Goal: Communication & Community: Answer question/provide support

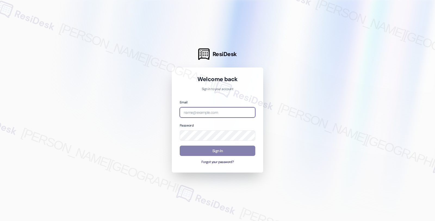
click at [210, 111] on input "email" at bounding box center [218, 112] width 76 height 11
type input "automated-surveys-root_management-fides.[PERSON_NAME]@root_[DOMAIN_NAME]"
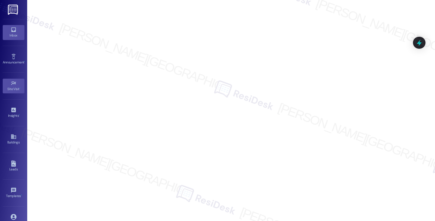
drag, startPoint x: 12, startPoint y: 35, endPoint x: 17, endPoint y: 33, distance: 4.6
click at [12, 35] on div "Inbox" at bounding box center [13, 35] width 27 height 5
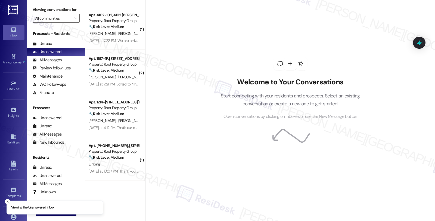
scroll to position [253, 0]
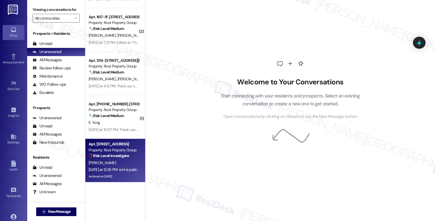
click at [134, 162] on div "[PERSON_NAME]" at bounding box center [113, 162] width 51 height 7
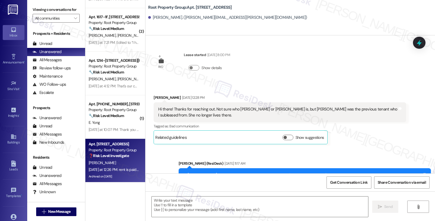
scroll to position [2815, 0]
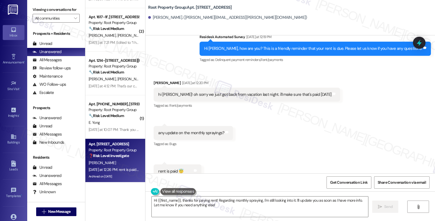
click at [392, 102] on div "Received via SMS Sarah Godbee Yesterday at 12:20 PM hi sarah! oh sorry we just …" at bounding box center [290, 129] width 290 height 122
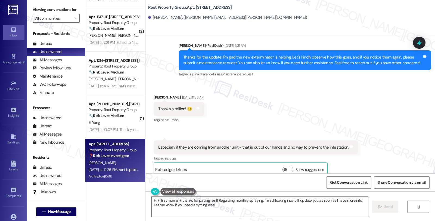
scroll to position [2241, 0]
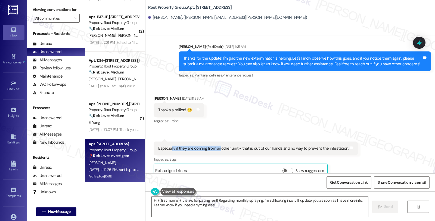
drag, startPoint x: 167, startPoint y: 131, endPoint x: 216, endPoint y: 132, distance: 48.7
click at [216, 145] on div "Especially if they are coming from another unit - that is out of our hands and …" at bounding box center [253, 148] width 191 height 6
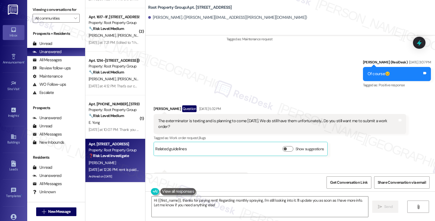
scroll to position [1123, 0]
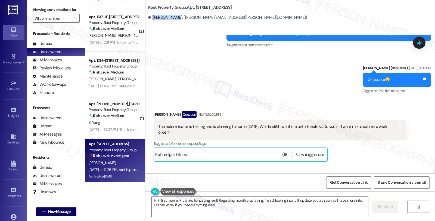
drag, startPoint x: 148, startPoint y: 20, endPoint x: 173, endPoint y: 20, distance: 25.0
click at [173, 20] on div "[PERSON_NAME]. ([PERSON_NAME][EMAIL_ADDRESS][PERSON_NAME][DOMAIN_NAME])" at bounding box center [227, 18] width 159 height 6
copy div "[PERSON_NAME]"
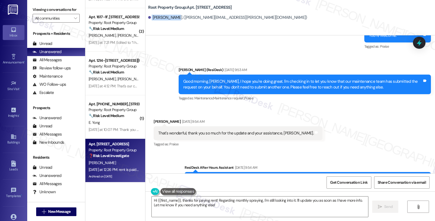
scroll to position [1636, 0]
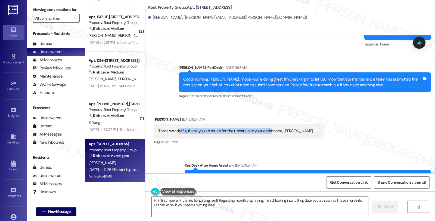
drag, startPoint x: 174, startPoint y: 120, endPoint x: 265, endPoint y: 120, distance: 91.1
click at [265, 128] on div "That's wonderful, thank you so much for the update and your assistance, [PERSON…" at bounding box center [236, 131] width 156 height 6
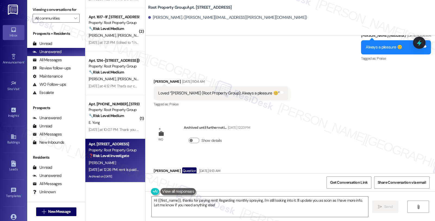
scroll to position [1848, 0]
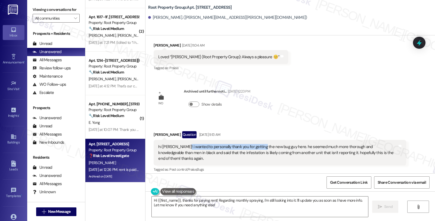
drag, startPoint x: 202, startPoint y: 135, endPoint x: 257, endPoint y: 135, distance: 54.9
click at [257, 144] on div "hi [PERSON_NAME]! i wanted to personally thank you for getting the new bug guy …" at bounding box center [277, 152] width 239 height 17
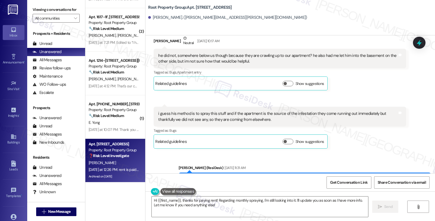
scroll to position [2180, 0]
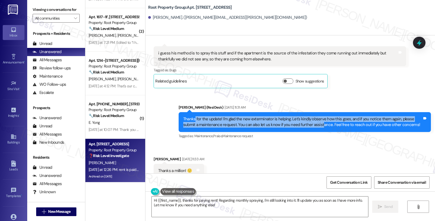
drag, startPoint x: 191, startPoint y: 102, endPoint x: 303, endPoint y: 111, distance: 112.7
click at [303, 112] on div "Thanks for the update! I'm glad the new exterminator is helping. Let's kindly o…" at bounding box center [305, 122] width 252 height 20
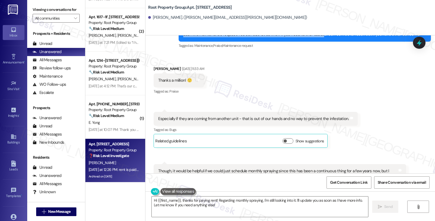
scroll to position [2271, 0]
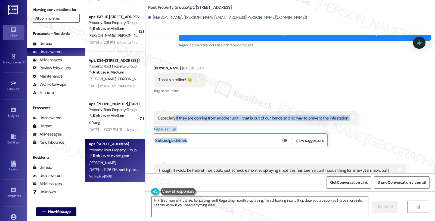
drag, startPoint x: 169, startPoint y: 99, endPoint x: 263, endPoint y: 118, distance: 95.4
click at [263, 118] on div "Sarah Godbee Aug 14, 2025 at 11:35 AM Especially if they are coming from anothe…" at bounding box center [256, 129] width 204 height 36
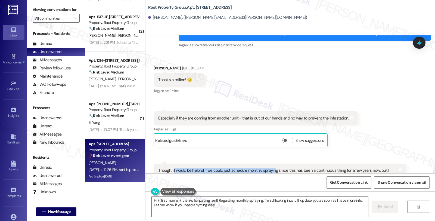
drag, startPoint x: 170, startPoint y: 153, endPoint x: 271, endPoint y: 153, distance: 100.9
click at [271, 167] on div "Though, it would be helpful if we could just schedule monthly spraying since th…" at bounding box center [277, 173] width 239 height 12
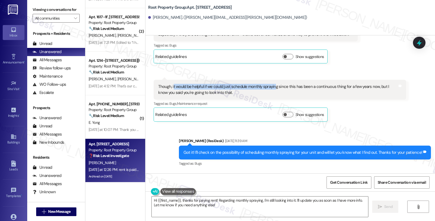
scroll to position [2392, 0]
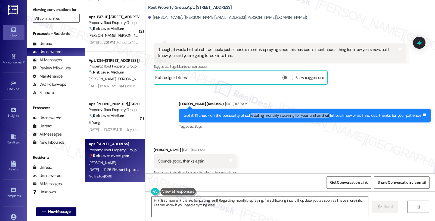
drag, startPoint x: 251, startPoint y: 97, endPoint x: 329, endPoint y: 97, distance: 78.0
click at [329, 113] on div "Got it! I'll check on the possibility of scheduling monthly spraying for your u…" at bounding box center [303, 116] width 239 height 6
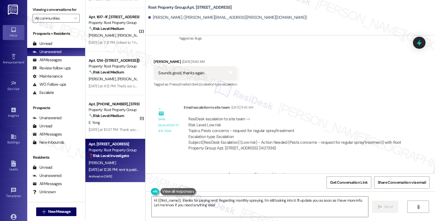
scroll to position [2483, 0]
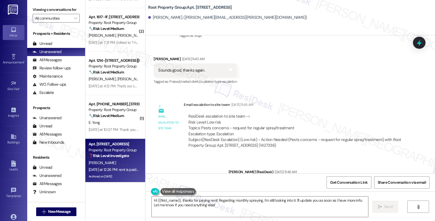
drag, startPoint x: 237, startPoint y: 115, endPoint x: 350, endPoint y: 115, distance: 113.1
click at [350, 115] on div "ResiDesk escalation to site team -> Risk Level: Low risk Topics: Pests concerns…" at bounding box center [294, 124] width 213 height 23
click at [224, 113] on div "ResiDesk escalation to site team -> Risk Level: Low risk Topics: Pests concerns…" at bounding box center [294, 124] width 213 height 23
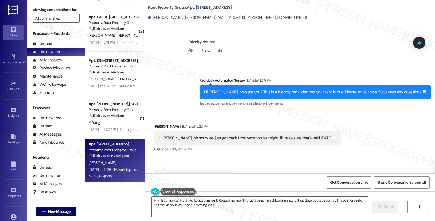
scroll to position [2785, 0]
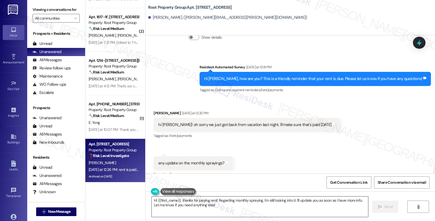
click at [292, 199] on textarea "Hi {{first_name}}, thanks for paying rent! Regarding monthly spraying, I'm stil…" at bounding box center [260, 206] width 216 height 20
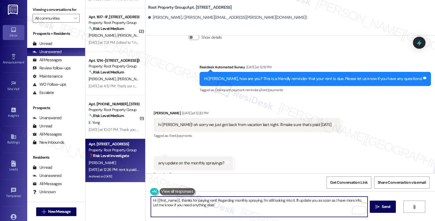
click at [292, 199] on textarea "Hi {{first_name}}, thanks for paying rent! Regarding monthly spraying, I'm stil…" at bounding box center [259, 206] width 216 height 20
drag, startPoint x: 291, startPoint y: 200, endPoint x: 312, endPoint y: 211, distance: 23.5
click at [312, 211] on textarea "Hi {{first_name}}, thanks for paying rent! Regarding monthly spraying, I'm stil…" at bounding box center [259, 206] width 216 height 20
click at [350, 199] on textarea "Hi {{first_name}}, thanks for paying rent! Regarding monthly spraying, I'm stil…" at bounding box center [259, 206] width 216 height 20
drag, startPoint x: 264, startPoint y: 200, endPoint x: 290, endPoint y: 200, distance: 25.6
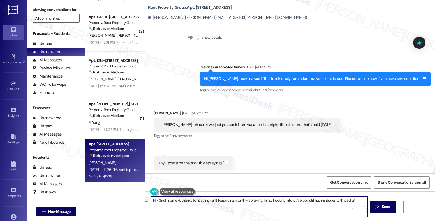
click at [290, 200] on textarea "Hi {{first_name}}, thanks for paying rent! Regarding monthly spraying, I'm stil…" at bounding box center [259, 206] width 216 height 20
click at [285, 202] on textarea "Hi {{first_name}}, thanks for paying rent! Regarding monthly spraying, I'm stil…" at bounding box center [259, 206] width 216 height 20
drag, startPoint x: 264, startPoint y: 200, endPoint x: 290, endPoint y: 200, distance: 26.1
click at [290, 200] on textarea "Hi {{first_name}}, thanks for paying rent! Regarding monthly spraying, I'm stil…" at bounding box center [259, 206] width 216 height 20
click at [183, 204] on textarea "Hi {{first_name}}, thanks for paying rent! Regarding monthly spraying, I'm stil…" at bounding box center [259, 206] width 216 height 20
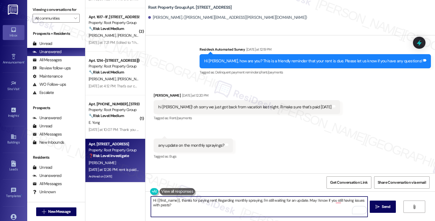
scroll to position [2815, 0]
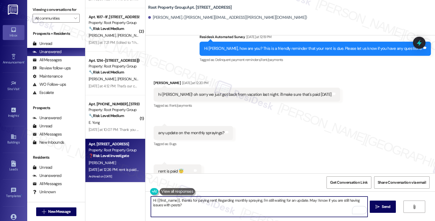
click at [241, 206] on textarea "Hi {{first_name}}, thanks for paying rent! Regarding monthly spraying, I'm stil…" at bounding box center [259, 206] width 216 height 20
type textarea "Hi {{first_name}}, thanks for paying rent! Regarding monthly spraying, I'm stil…"
click at [379, 207] on span " Send" at bounding box center [382, 207] width 17 height 6
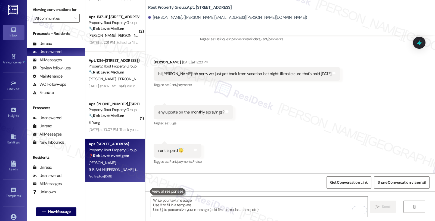
scroll to position [2853, 0]
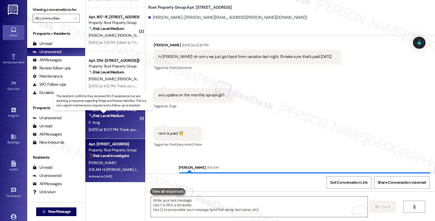
click at [112, 117] on strong "🔧 Risk Level: Medium" at bounding box center [106, 115] width 35 height 5
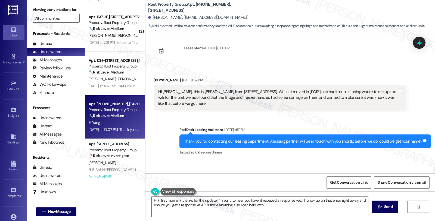
scroll to position [0, 0]
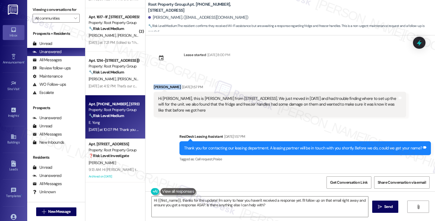
drag, startPoint x: 149, startPoint y: 85, endPoint x: 167, endPoint y: 89, distance: 18.5
click at [167, 89] on div "Received via SMS Ethan Yong Sep 02, 2025 at 1:57 PM Hi Sarah, this is Ethan fro…" at bounding box center [280, 100] width 260 height 41
copy div "Ethan Yong"
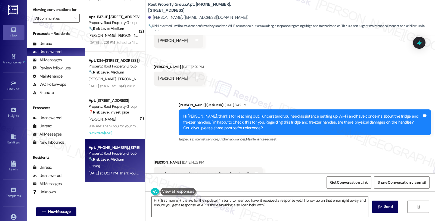
scroll to position [151, 0]
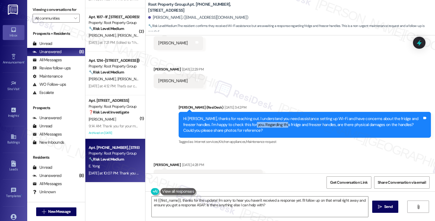
drag, startPoint x: 236, startPoint y: 123, endPoint x: 267, endPoint y: 124, distance: 31.0
click at [267, 124] on div "Hi Ethan, thanks for reaching out. I understand you need assistance setting up …" at bounding box center [302, 124] width 239 height 17
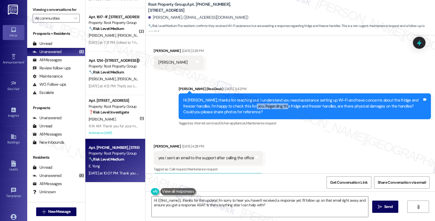
scroll to position [211, 0]
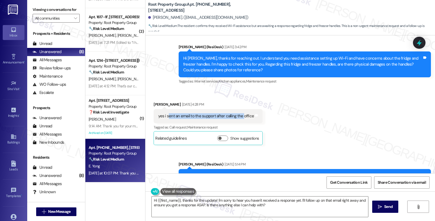
drag, startPoint x: 164, startPoint y: 116, endPoint x: 239, endPoint y: 117, distance: 74.8
click at [239, 117] on div "yes i sent an email to the support after calling the office" at bounding box center [206, 116] width 96 height 6
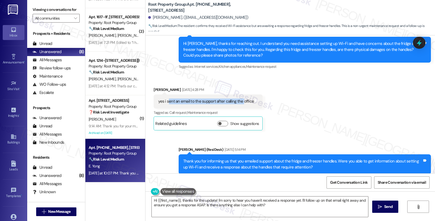
scroll to position [241, 0]
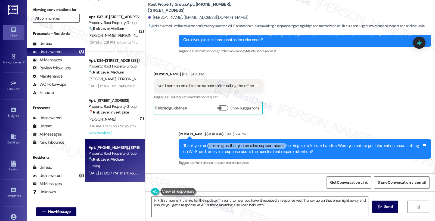
drag, startPoint x: 204, startPoint y: 144, endPoint x: 280, endPoint y: 148, distance: 75.1
click at [280, 148] on div "Thank you for informing us that you emailed support about the fridge and freeze…" at bounding box center [302, 149] width 239 height 12
drag, startPoint x: 334, startPoint y: 144, endPoint x: 353, endPoint y: 147, distance: 18.4
click at [353, 147] on div "Thank you for informing us that you emailed support about the fridge and freeze…" at bounding box center [302, 149] width 239 height 12
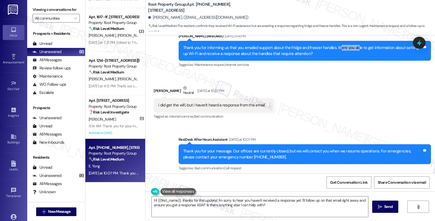
scroll to position [342, 0]
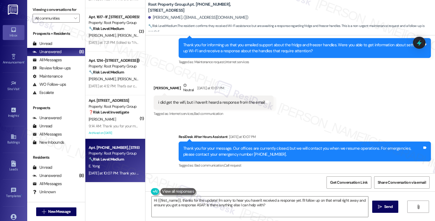
click at [321, 96] on div "Received via SMS Ethan Yong Neutral Yesterday at 10:07 PM i did get the wifi, b…" at bounding box center [290, 96] width 290 height 52
click at [152, 200] on textarea "Hi {{first_name}}, thanks for the update! I'm sorry to hear you haven't receive…" at bounding box center [260, 206] width 216 height 20
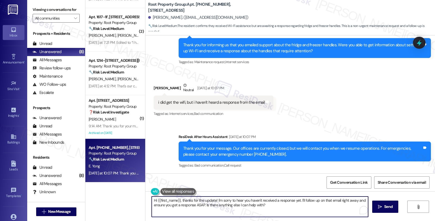
click at [152, 200] on textarea "Hi {{first_name}}, thanks for the update! I'm sorry to hear you haven't receive…" at bounding box center [260, 206] width 216 height 20
click at [235, 200] on textarea "Good morning, {{first_name}}, thanks for the update! I'm sorry to hear you have…" at bounding box center [259, 206] width 216 height 20
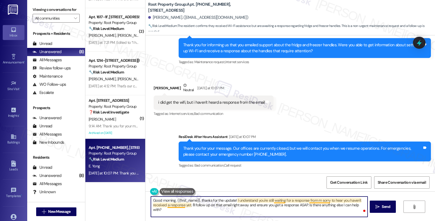
click at [315, 200] on textarea "Good morning, {{first_name}}, thanks for the update! I understand you're still …" at bounding box center [259, 206] width 216 height 20
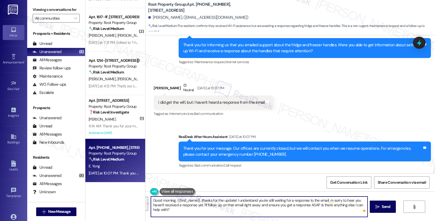
drag, startPoint x: 325, startPoint y: 200, endPoint x: 345, endPoint y: 212, distance: 23.7
click at [345, 212] on textarea "Good morning, {{first_name}}, thanks for the update! I understand you're still …" at bounding box center [259, 206] width 216 height 20
type textarea "Good morning, {{first_name}}, thanks for the update! I understand you're still …"
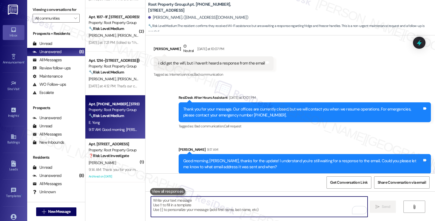
scroll to position [386, 0]
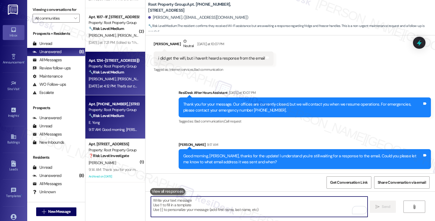
click at [146, 80] on span "[PERSON_NAME]" at bounding box center [159, 78] width 27 height 5
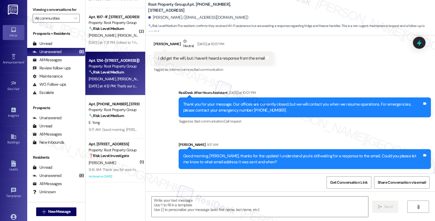
type textarea "Fetching suggested responses. Please feel free to read through the conversation…"
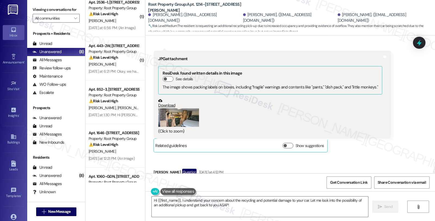
scroll to position [0, 0]
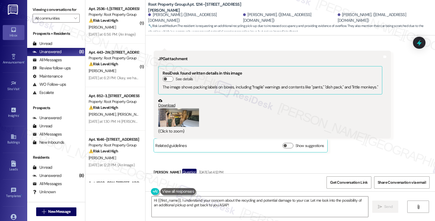
click at [165, 108] on button "Zoom image" at bounding box center [178, 117] width 41 height 18
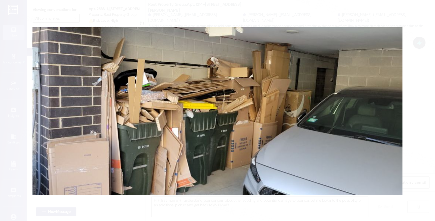
click at [420, 53] on button "Unzoom image" at bounding box center [217, 110] width 435 height 221
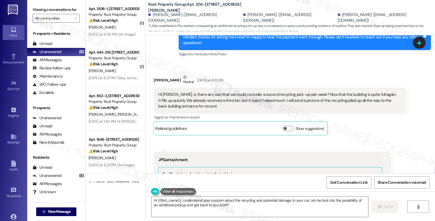
scroll to position [424, 0]
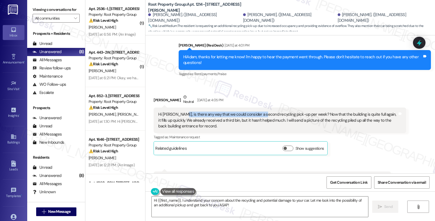
drag, startPoint x: 175, startPoint y: 96, endPoint x: 257, endPoint y: 98, distance: 82.7
click at [257, 111] on div "Hi [PERSON_NAME], is there any way that we could consider a second recycling pi…" at bounding box center [277, 119] width 239 height 17
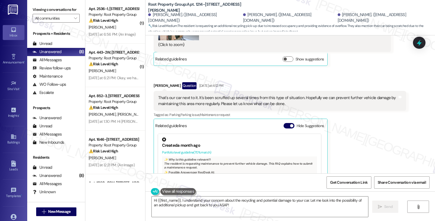
scroll to position [635, 0]
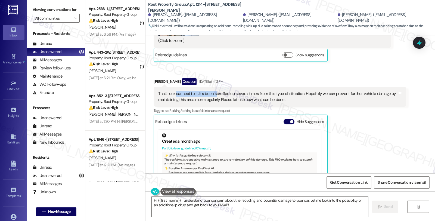
drag, startPoint x: 173, startPoint y: 78, endPoint x: 211, endPoint y: 78, distance: 38.1
click at [211, 91] on div "That's our car next to it. It's been scruffed up several times from this type o…" at bounding box center [277, 97] width 239 height 12
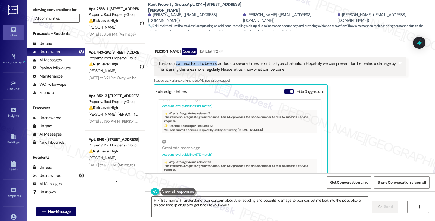
scroll to position [125, 0]
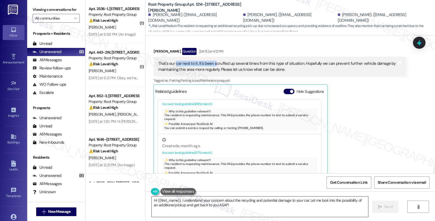
click at [307, 200] on textarea "Hi {{first_name}}, I understand your concern about the recycling and potential …" at bounding box center [260, 206] width 216 height 20
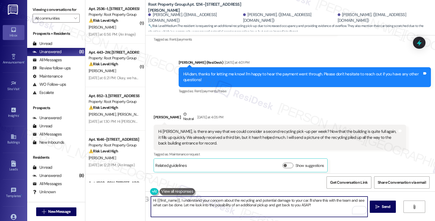
scroll to position [394, 0]
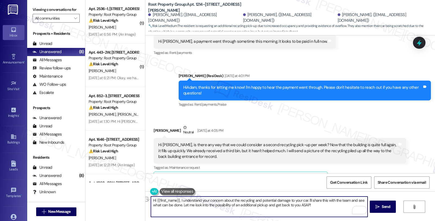
click at [154, 125] on div "Elwin Clutter Neutral Yesterday at 4:05 PM" at bounding box center [280, 131] width 252 height 13
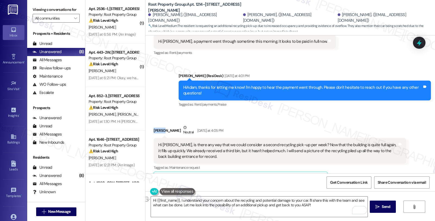
click at [154, 125] on div "Elwin Clutter Neutral Yesterday at 4:05 PM" at bounding box center [280, 131] width 252 height 13
copy div "[PERSON_NAME]"
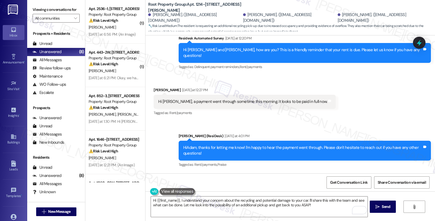
scroll to position [333, 0]
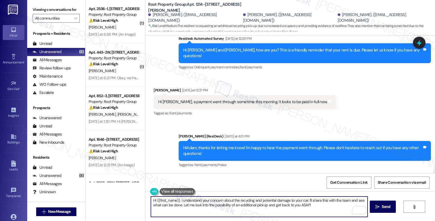
drag, startPoint x: 155, startPoint y: 200, endPoint x: 176, endPoint y: 200, distance: 20.7
click at [176, 200] on textarea "Hi {{first_name}}, I understand your concern about the recycling and potential …" at bounding box center [259, 206] width 216 height 20
paste textarea "[PERSON_NAME]"
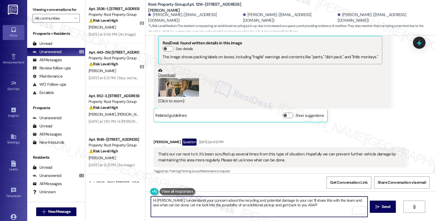
scroll to position [666, 0]
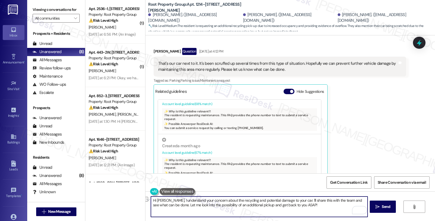
drag, startPoint x: 164, startPoint y: 204, endPoint x: 325, endPoint y: 208, distance: 161.3
click at [325, 208] on textarea "Hi Elwin, I understand your concern about the recycling and potential damage to…" at bounding box center [259, 206] width 216 height 20
click at [164, 206] on textarea "Hi Elwin, I understand your concern about the recycling and potential damage to…" at bounding box center [259, 206] width 216 height 20
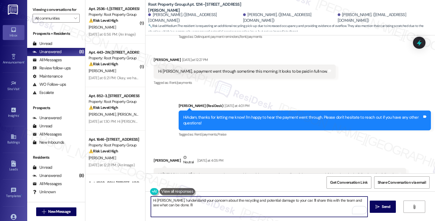
scroll to position [364, 0]
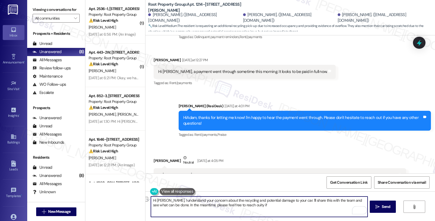
drag, startPoint x: 245, startPoint y: 204, endPoint x: 230, endPoint y: 204, distance: 14.7
click at [230, 204] on textarea "Hi Elwin, I understand your concern about the recycling and potential damage to…" at bounding box center [259, 206] width 216 height 20
click at [322, 208] on textarea "Hi [PERSON_NAME], I understand your concern about the recycling and potential d…" at bounding box center [259, 206] width 216 height 20
type textarea "Hi [PERSON_NAME], I understand your concern about the recycling and potential d…"
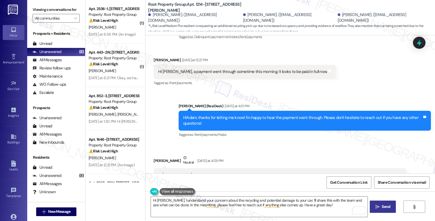
click at [376, 207] on icon "" at bounding box center [378, 206] width 4 height 4
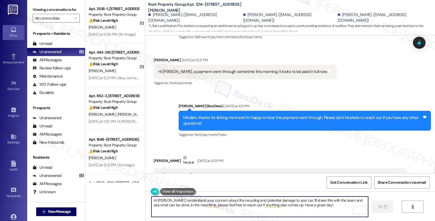
click at [301, 204] on textarea "Hi [PERSON_NAME], I understand your concern about the recycling and potential d…" at bounding box center [259, 206] width 216 height 20
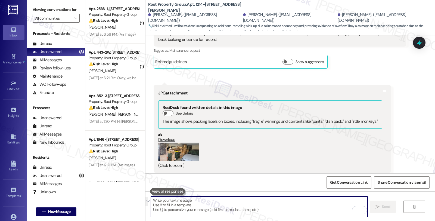
scroll to position [528, 0]
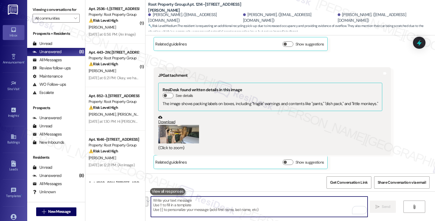
click at [178, 125] on button "Zoom image" at bounding box center [178, 134] width 41 height 18
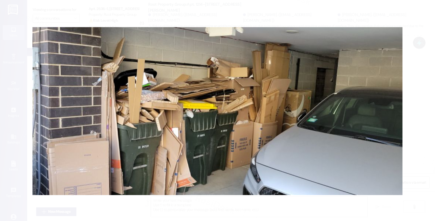
click at [428, 94] on button "Unzoom image" at bounding box center [217, 110] width 435 height 221
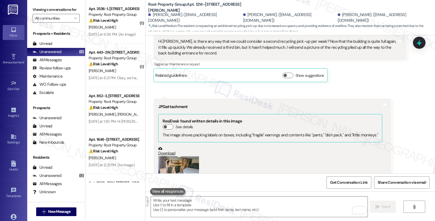
scroll to position [407, 0]
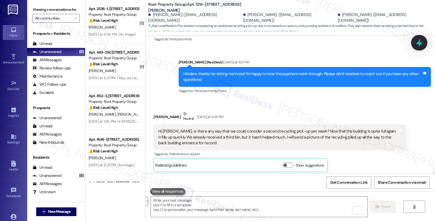
click at [419, 41] on icon at bounding box center [419, 43] width 7 height 8
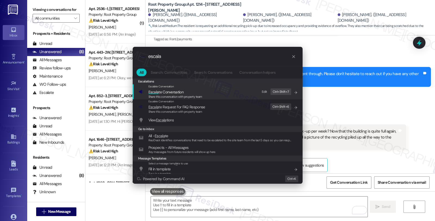
type input "escala"
click at [183, 92] on span "Escala te Conversation" at bounding box center [165, 91] width 35 height 5
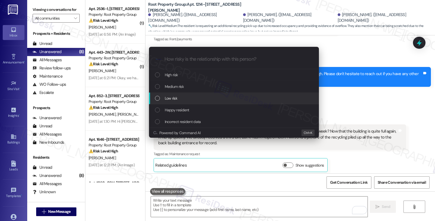
click at [177, 100] on span "Low risk" at bounding box center [171, 98] width 13 height 6
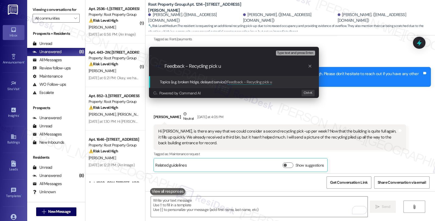
type input "Feedback - Recycling pick up"
click at [228, 66] on input "Feedback - Recycling pick up" at bounding box center [236, 66] width 143 height 6
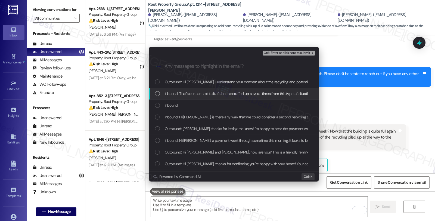
click at [196, 93] on span "Inbound: That's our car next to it. It's been scruffed up several times from th…" at bounding box center [339, 94] width 349 height 6
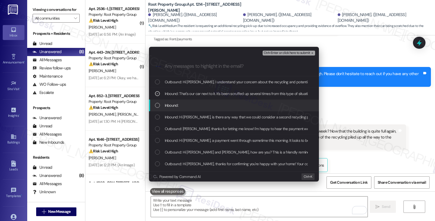
click at [194, 104] on div "Inbound:" at bounding box center [234, 105] width 159 height 6
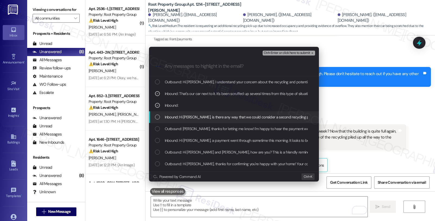
click at [195, 117] on span "Inbound: Hi Sarah, is there any way that we could consider a second recycling p…" at bounding box center [417, 117] width 505 height 6
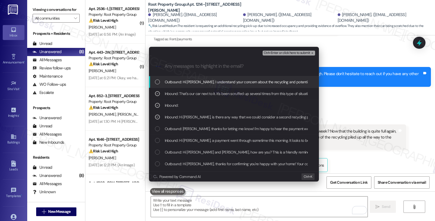
click at [283, 52] on span "Ctrl+Enter or click here to submit" at bounding box center [287, 53] width 46 height 4
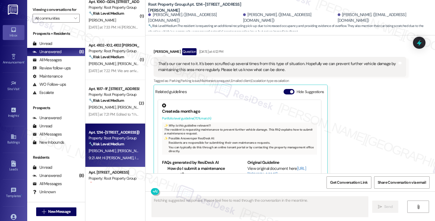
scroll to position [209, 0]
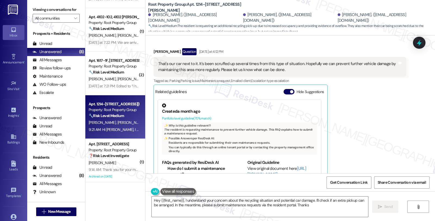
type textarea "Hey {{first_name}}, I understand your concern about the recycling situation and…"
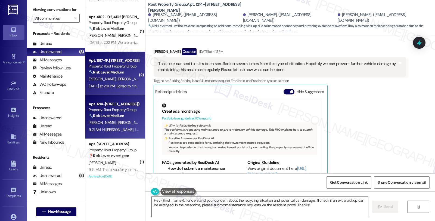
click at [99, 61] on div "Apt. 1617-1F, 1617 N. Hudson Ave." at bounding box center [114, 61] width 50 height 6
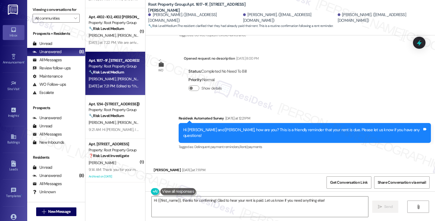
scroll to position [218, 0]
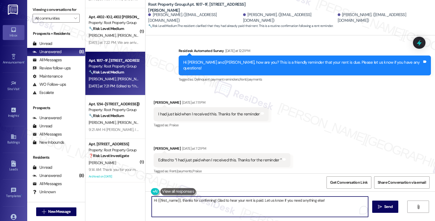
drag, startPoint x: 260, startPoint y: 200, endPoint x: 339, endPoint y: 200, distance: 78.6
click at [339, 200] on textarea "Hi {{first_name}}, thanks for confirming! Glad to hear your rent is paid. Let u…" at bounding box center [260, 206] width 216 height 20
type textarea "Hi {{first_name}}, thanks for confirming! Glad to hear your rent is paid. Pleas…"
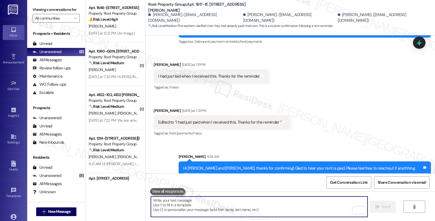
scroll to position [119, 0]
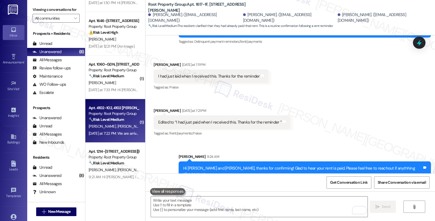
click at [123, 124] on div "W. Spencer D. Shah" at bounding box center [113, 126] width 51 height 7
type textarea "Fetching suggested responses. Please feel free to read through the conversation…"
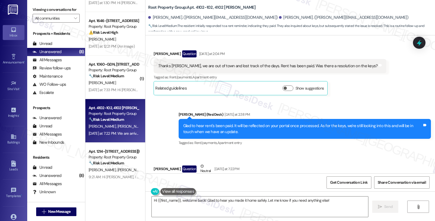
scroll to position [2732, 0]
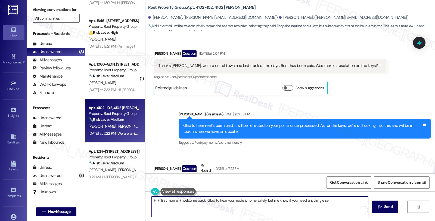
drag, startPoint x: 177, startPoint y: 200, endPoint x: 139, endPoint y: 200, distance: 38.1
click at [139, 200] on div "( 1 ) Apt. 2536-1, 2534-44 N Kilbourn Avenue Property: Root Property Group ⚠️ R…" at bounding box center [260, 110] width 350 height 221
click at [154, 163] on div "Dhara Shah Question Neutral Yesterday at 7:22 PM" at bounding box center [223, 169] width 138 height 13
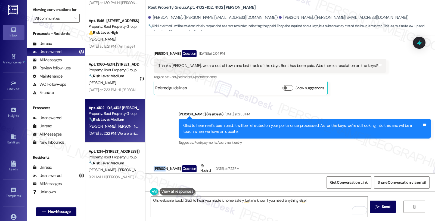
click at [154, 163] on div "Dhara Shah Question Neutral Yesterday at 7:22 PM" at bounding box center [223, 169] width 138 height 13
copy div "Dhara"
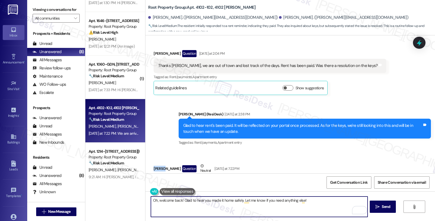
click at [178, 199] on textarea "Oh, welcome back! Glad to hear you made it home safely. Let me know if you need…" at bounding box center [259, 206] width 216 height 20
paste textarea "Dhara"
click at [327, 201] on textarea "Oh, welcome back, Dhara! Glad to hear you made it home safely. Let me know if y…" at bounding box center [259, 206] width 216 height 20
type textarea "Oh, welcome back, Dhara! Glad to hear you made it home safely. Let me know if y…"
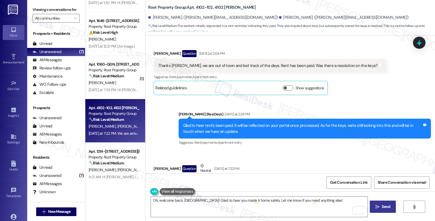
click at [381, 204] on span "Send" at bounding box center [386, 207] width 11 height 6
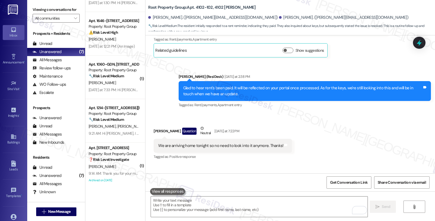
scroll to position [2770, 0]
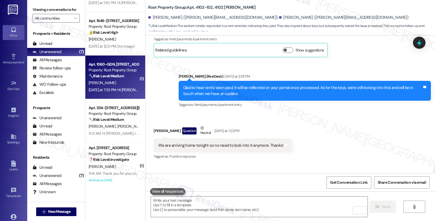
click at [121, 83] on div "A. Hickey" at bounding box center [113, 82] width 51 height 7
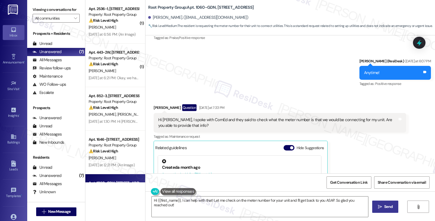
scroll to position [413, 0]
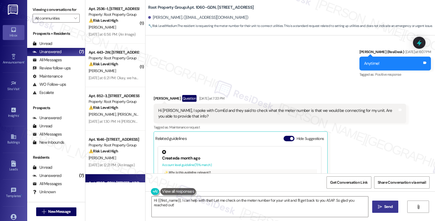
click at [220, 112] on div "Hi Sarah, I spoke with ComEd and they said to check what the meter number is th…" at bounding box center [277, 114] width 239 height 12
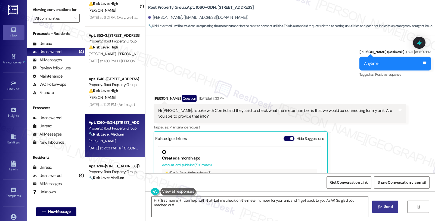
click at [373, 136] on div "Alec Hickey Question Yesterday at 7:33 PM Hi Sarah, I spoke with ComEd and they…" at bounding box center [280, 164] width 252 height 139
click at [349, 129] on div "Alec Hickey Question Yesterday at 7:33 PM Hi Sarah, I spoke with ComEd and they…" at bounding box center [280, 164] width 252 height 139
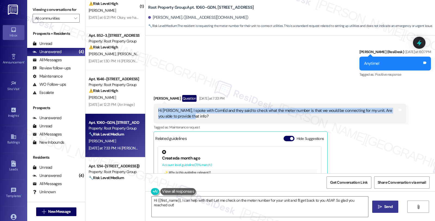
drag, startPoint x: 187, startPoint y: 111, endPoint x: 147, endPoint y: 107, distance: 39.7
click at [150, 107] on div "Received via SMS Alec Hickey Question Yesterday at 7:33 PM Hi Sarah, I spoke wi…" at bounding box center [280, 164] width 260 height 147
click at [153, 200] on textarea "Hi {{first_name}}, I can help with that! Let me check on the meter number for y…" at bounding box center [260, 206] width 216 height 20
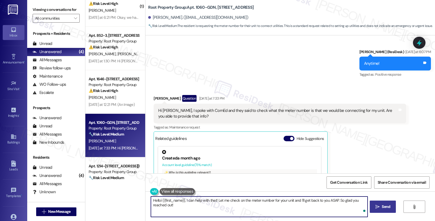
type textarea "Hello {{first_name}}, I can help with that! Let me check on the meter number fo…"
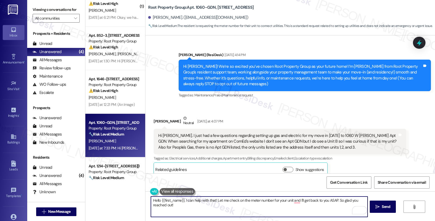
scroll to position [413, 0]
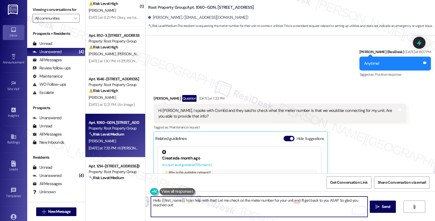
drag, startPoint x: 182, startPoint y: 199, endPoint x: 213, endPoint y: 210, distance: 32.4
click at [213, 210] on textarea "Hello {{first_name}}, I can help with that! Let me check on the meter number fo…" at bounding box center [259, 206] width 216 height 20
click at [183, 201] on textarea "Hello {{first_name}}, I can help with that! Let me check on the meter number fo…" at bounding box center [259, 206] width 216 height 20
click at [195, 108] on div "Hi Sarah, I spoke with ComEd and they said to check what the meter number is th…" at bounding box center [277, 114] width 239 height 12
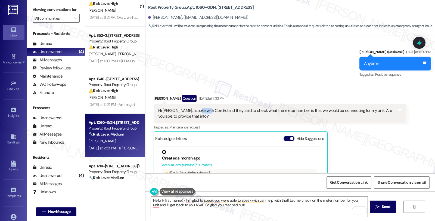
click at [195, 108] on div "Hi Sarah, I spoke with ComEd and they said to check what the meter number is th…" at bounding box center [277, 114] width 239 height 12
copy div "ComEd"
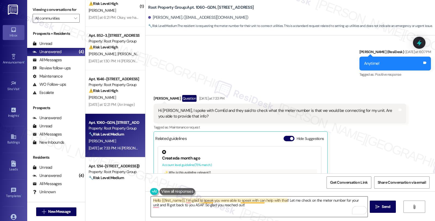
click at [255, 200] on textarea "Hello {{first_name}}, I 'm glad to speak you were able to speak with can help w…" at bounding box center [259, 206] width 216 height 20
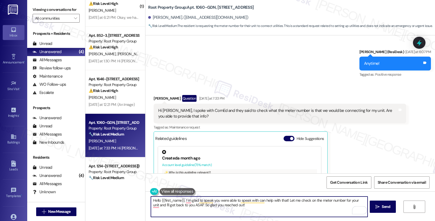
paste textarea "ComEd"
click at [273, 209] on textarea "Hello {{first_name}}, I'm glad to speak you were able to speak with ComEd. can …" at bounding box center [259, 206] width 216 height 20
click at [216, 204] on textarea "Hello {{first_name}}, I'm glad to speak you were able to speak with ComEd. Rega…" at bounding box center [259, 206] width 216 height 20
click at [206, 204] on textarea "Hello {{first_name}}, I'm glad to speak you were able to speak with ComEd. Rega…" at bounding box center [259, 206] width 216 height 20
click at [278, 204] on textarea "Hello {{first_name}}, I'm glad to speak you were able to speak with ComEd. Rega…" at bounding box center [259, 206] width 216 height 20
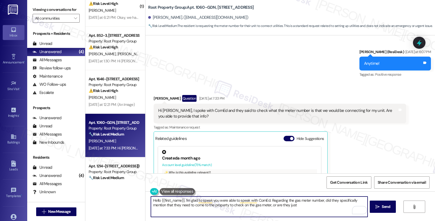
click at [268, 204] on textarea "Hello {{first_name}}, I'm glad to speak you were able to speak with ComEd. Rega…" at bounding box center [259, 206] width 216 height 20
click at [295, 206] on textarea "Hello {{first_name}}, I'm glad to speak you were able to speak with ComEd. Rega…" at bounding box center [259, 206] width 216 height 20
click at [268, 205] on textarea "Hello {{first_name}}, I'm glad to speak you were able to speak with ComEd. Rega…" at bounding box center [259, 206] width 216 height 20
click at [312, 206] on textarea "Hello {{first_name}}, I'm glad to speak you were able to speak with ComEd. Rega…" at bounding box center [259, 206] width 216 height 20
click at [268, 204] on textarea "Hello {{first_name}}, I'm glad to speak you were able to speak with ComEd. Rega…" at bounding box center [259, 206] width 216 height 20
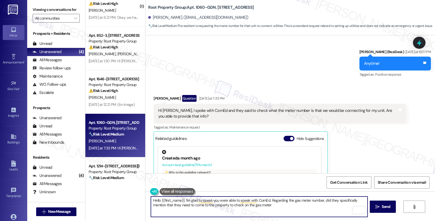
type textarea "Hello {{first_name}}, I'm glad to speak you were able to speak with ComEd. Rega…"
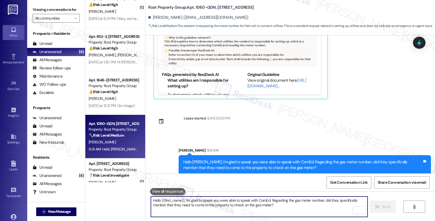
scroll to position [48, 0]
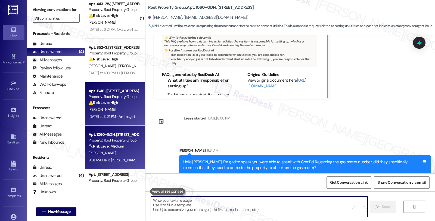
click at [130, 114] on div "Yesterday at 12:21 PM: (An Image) Yesterday at 12:21 PM: (An Image)" at bounding box center [112, 116] width 46 height 5
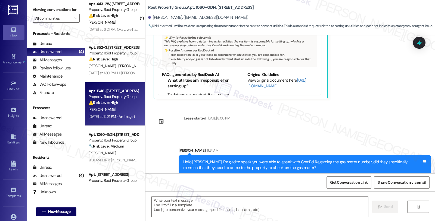
type textarea "Fetching suggested responses. Please feel free to read through the conversation…"
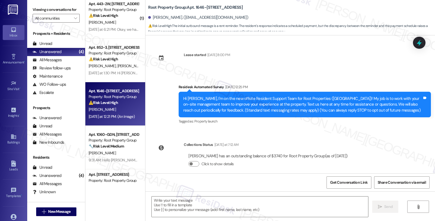
scroll to position [362, 0]
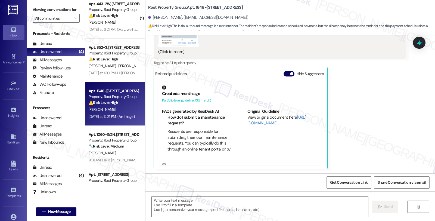
type textarea "Fetching suggested responses. Please feel free to read through the conversation…"
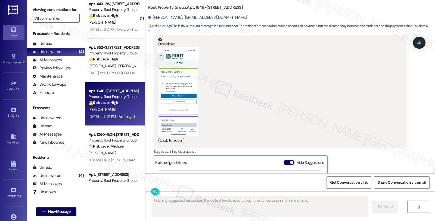
scroll to position [271, 0]
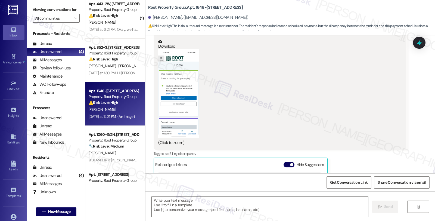
click at [183, 109] on button "Zoom image" at bounding box center [178, 93] width 41 height 89
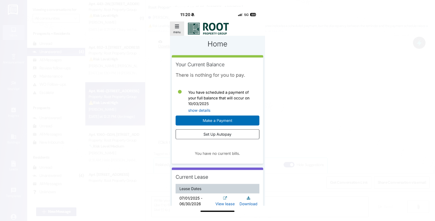
click at [321, 102] on button "Unzoom image" at bounding box center [217, 110] width 435 height 221
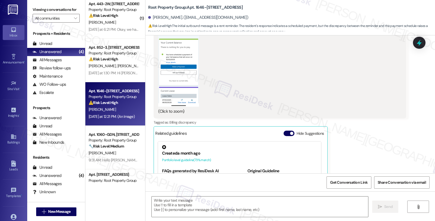
scroll to position [362, 0]
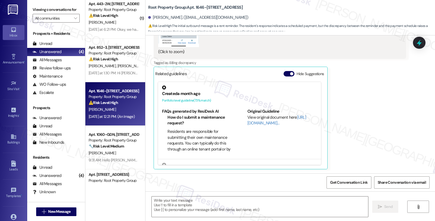
click at [400, 122] on div "Michael Hutchinson Question Neutral Yesterday at 12:21 PM Hi Sarah, my account …" at bounding box center [280, 22] width 252 height 293
click at [275, 210] on textarea at bounding box center [260, 206] width 216 height 20
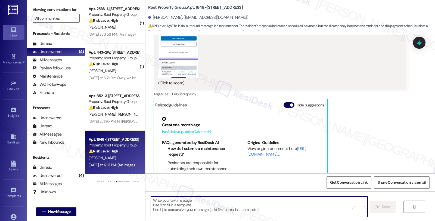
scroll to position [271, 0]
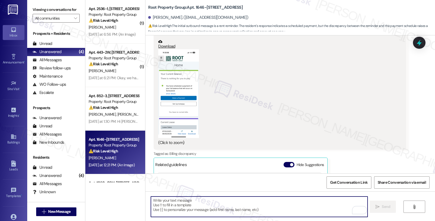
click at [176, 99] on button "Zoom image" at bounding box center [178, 93] width 41 height 89
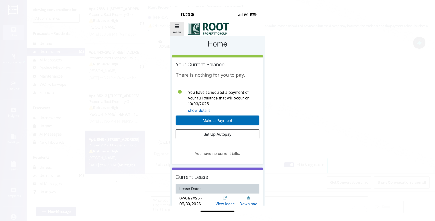
click at [288, 121] on button "Unzoom image" at bounding box center [217, 110] width 435 height 221
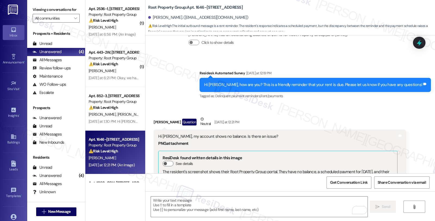
scroll to position [120, 0]
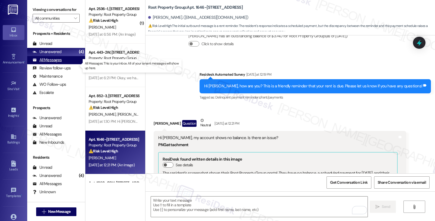
click at [57, 63] on div "All Messages" at bounding box center [47, 60] width 29 height 6
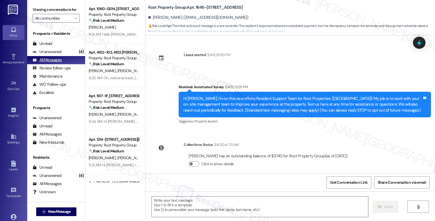
type textarea "Fetching suggested responses. Please feel free to read through the conversation…"
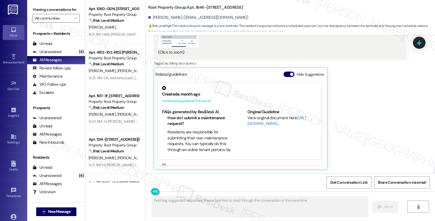
scroll to position [362, 0]
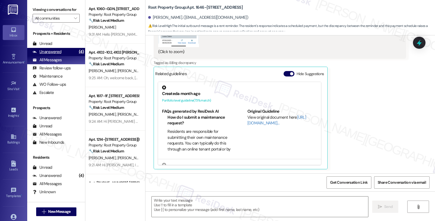
click at [67, 56] on div "Unanswered (4)" at bounding box center [56, 52] width 58 height 8
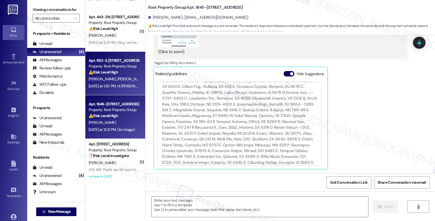
click at [122, 74] on div "⚠️ Risk Level: High The resident is reporting that their gas cannot be turned o…" at bounding box center [114, 72] width 50 height 6
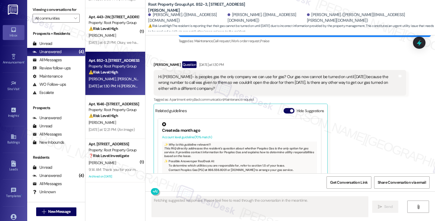
scroll to position [1699, 0]
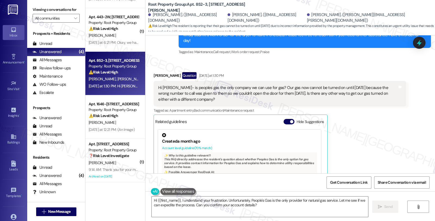
click at [154, 72] on div "Abigail Subach Question Yesterday at 1:30 PM" at bounding box center [280, 76] width 252 height 9
copy div "Abigail"
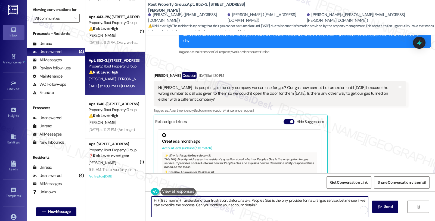
drag, startPoint x: 154, startPoint y: 199, endPoint x: 177, endPoint y: 199, distance: 22.3
click at [177, 199] on textarea "Hi {{first_name}}, I understand your frustration. Unfortunately, People's Gas i…" at bounding box center [260, 206] width 216 height 20
paste textarea "Abigail"
click at [166, 200] on textarea "Hi Abigail, I understand your frustration. Unfortunately, People's Gas is the o…" at bounding box center [259, 206] width 216 height 20
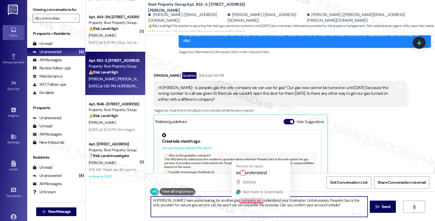
click at [240, 201] on textarea "Hi Abigail, I see you're looking for another gas company as understand your fru…" at bounding box center [259, 206] width 216 height 20
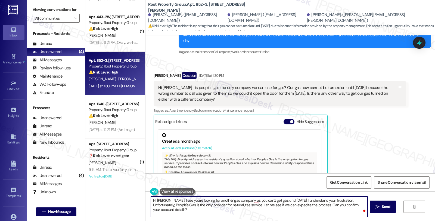
click at [311, 200] on textarea "Hi Abigail, I see you're looking for another gas company as you can;t get gas u…" at bounding box center [259, 206] width 216 height 20
click at [166, 205] on textarea "Hi Abigail, I see you're looking for another gas company as you can;t get gas u…" at bounding box center [259, 206] width 216 height 20
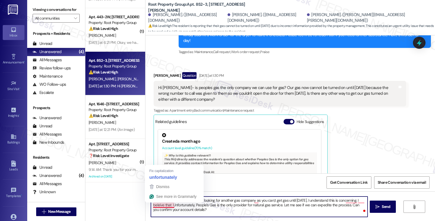
click at [170, 204] on textarea "Hi Abigail, I see you're looking for another gas company as you can;t get gas u…" at bounding box center [259, 206] width 216 height 20
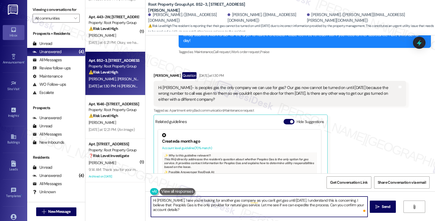
click at [237, 205] on textarea "Hi Abigail, I see you're looking for another gas company as you can't get gas u…" at bounding box center [259, 206] width 216 height 20
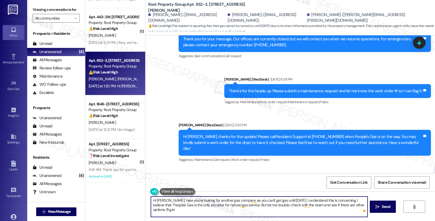
scroll to position [1578, 0]
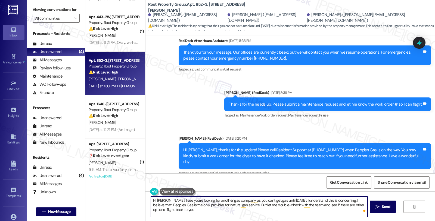
click at [357, 205] on textarea "Hi Abigail, I see you're looking for another gas company as you can't get gas u…" at bounding box center [259, 206] width 216 height 20
drag, startPoint x: 173, startPoint y: 211, endPoint x: 233, endPoint y: 211, distance: 60.6
click at [233, 211] on textarea "Hi Abigail, I see you're looking for another gas company as you can't get gas u…" at bounding box center [259, 206] width 216 height 20
click at [222, 210] on textarea "Hi Abigail, I see you're looking for another gas company as you can't get gas u…" at bounding box center [259, 206] width 216 height 20
type textarea "Hi Abigail, I see you're looking for another gas company as you can't get gas u…"
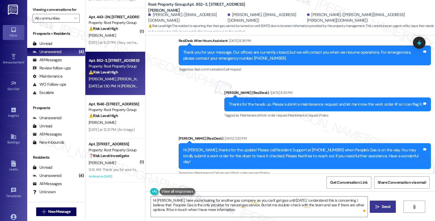
click at [379, 204] on span " Send" at bounding box center [382, 207] width 17 height 6
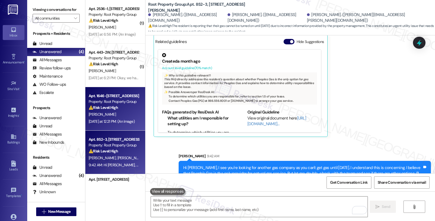
scroll to position [35, 0]
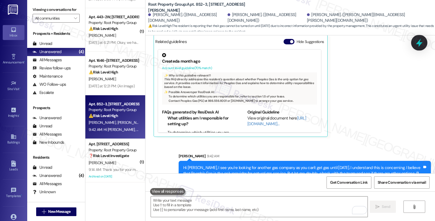
click at [415, 44] on icon at bounding box center [419, 42] width 9 height 9
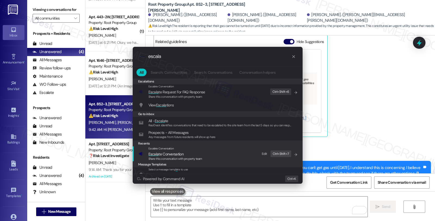
type input "escala"
click at [184, 157] on span "Share this conversation with property team" at bounding box center [175, 159] width 54 height 4
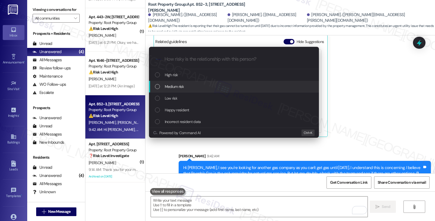
click at [175, 88] on span "Medium risk" at bounding box center [174, 86] width 19 height 6
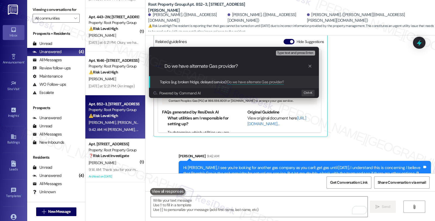
click at [210, 66] on input "Do we have alternate Gas provider?" at bounding box center [236, 66] width 143 height 6
click at [235, 66] on input "Do we have alternate gas provider?" at bounding box center [236, 66] width 143 height 6
type input "Do we have alternate gas provider other than People's Gas?"
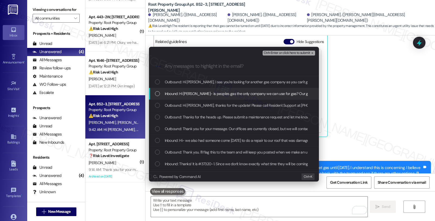
click at [201, 93] on span "Inbound: Hi sarah- is peoples gas the only company we can use for gas? Our gas …" at bounding box center [410, 94] width 491 height 6
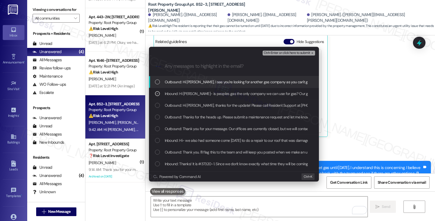
click at [288, 52] on span "Ctrl+Enter or click here to submit" at bounding box center [287, 53] width 46 height 4
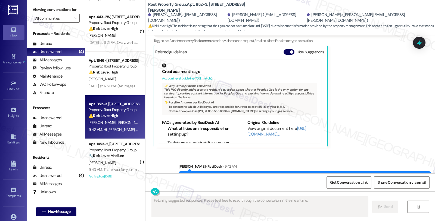
scroll to position [1787, 0]
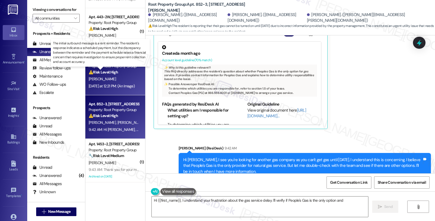
type textarea "Hi {{first_name}}, I understand your frustration about the gas service delay. I…"
click at [108, 74] on strong "⚠️ Risk Level: High" at bounding box center [103, 72] width 29 height 5
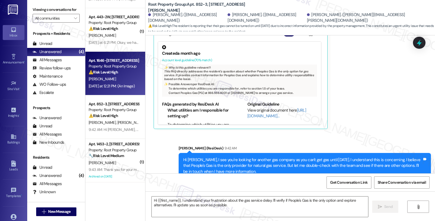
type textarea "Fetching suggested responses. Please feel free to read through the conversation…"
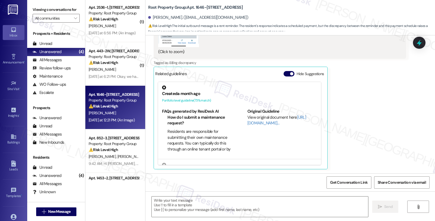
scroll to position [0, 0]
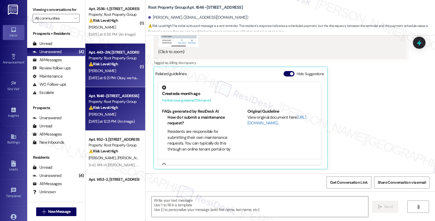
click at [107, 75] on div "[DATE] at 6:21 PM: Okay, we have already paid the 1300 move in fee so the balan…" at bounding box center [113, 78] width 51 height 7
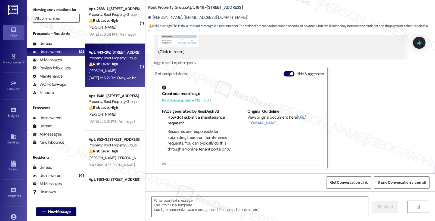
type textarea "Fetching suggested responses. Please feel free to read through the conversation…"
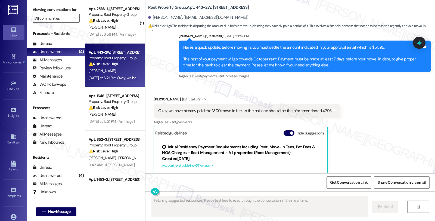
scroll to position [584, 0]
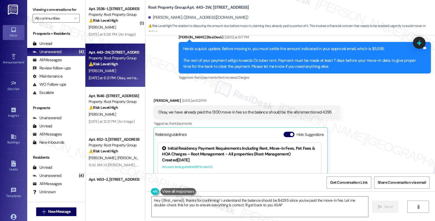
type textarea "Hey {{first_name}}, thanks for confirming! I understand the balance should be $…"
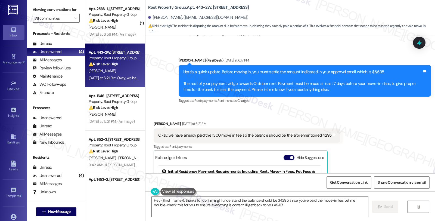
scroll to position [556, 0]
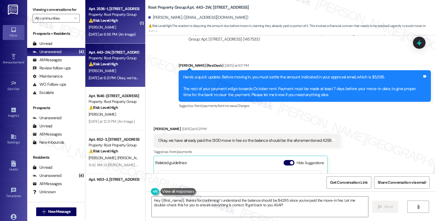
click at [121, 26] on div "[PERSON_NAME]" at bounding box center [113, 27] width 51 height 7
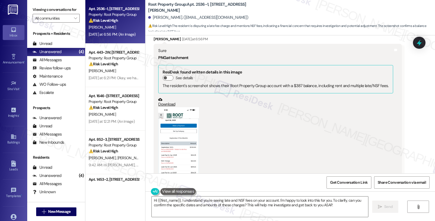
scroll to position [349, 0]
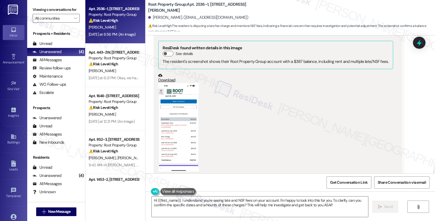
click at [181, 120] on button "Zoom image" at bounding box center [178, 127] width 41 height 88
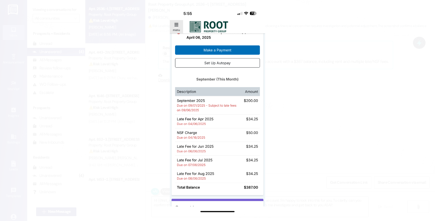
click at [327, 105] on button "Unzoom image" at bounding box center [217, 110] width 435 height 221
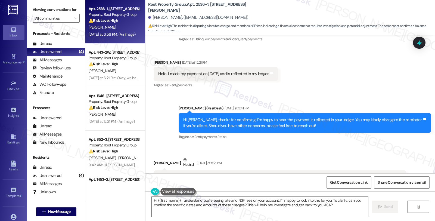
scroll to position [151, 0]
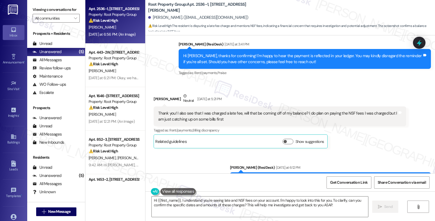
click at [378, 84] on div "Received via SMS Krista Barreda Neutral Yesterday at 5:21 PM Thank you! I also …" at bounding box center [290, 117] width 290 height 72
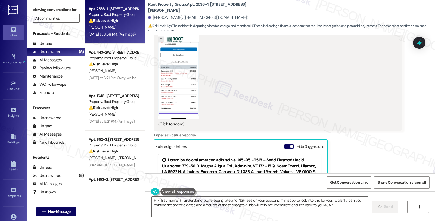
scroll to position [373, 0]
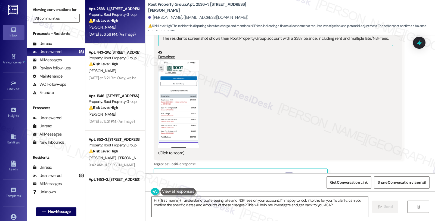
click at [189, 93] on button "Zoom image" at bounding box center [178, 104] width 41 height 88
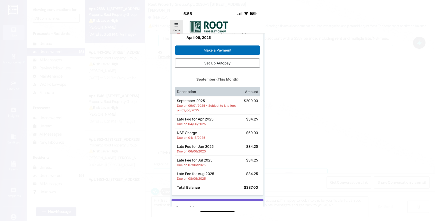
click at [311, 85] on button "Unzoom image" at bounding box center [217, 110] width 435 height 221
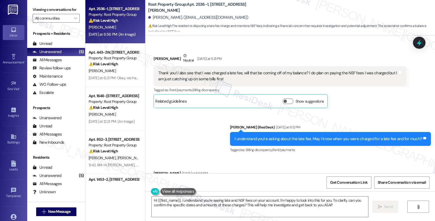
scroll to position [312, 0]
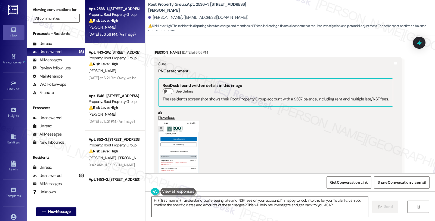
click at [154, 49] on div "Received via SMS Krista Barreda Yesterday at 6:56 PM Sure PNG attachment ResiDe…" at bounding box center [278, 190] width 256 height 290
copy div "Krista"
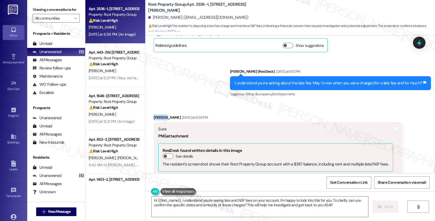
scroll to position [221, 0]
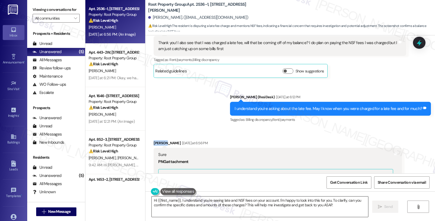
click at [178, 200] on textarea "Hi {{first_name}}, I understand you're seeing late and NSF fees on your account…" at bounding box center [260, 206] width 216 height 20
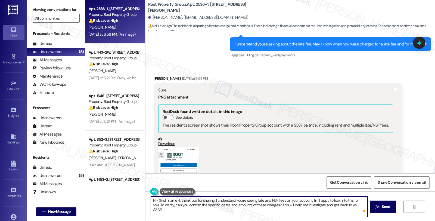
scroll to position [342, 0]
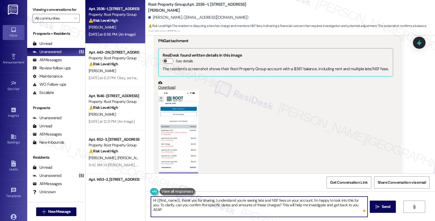
click at [186, 132] on button "Zoom image" at bounding box center [178, 134] width 41 height 88
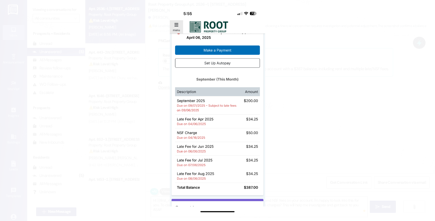
click at [281, 98] on button "Unzoom image" at bounding box center [217, 110] width 435 height 221
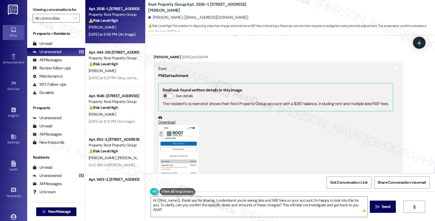
scroll to position [312, 0]
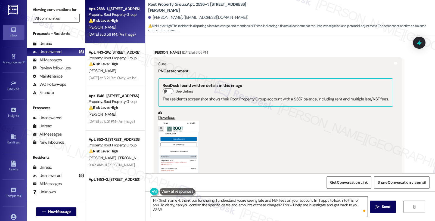
click at [210, 200] on textarea "Hi {{first_name}}, thank you for sharing. I understand you're seeing late and N…" at bounding box center [259, 206] width 216 height 20
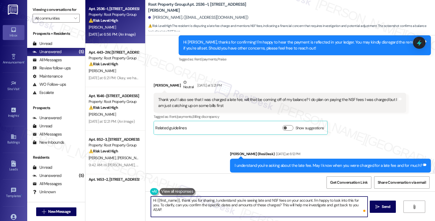
scroll to position [161, 0]
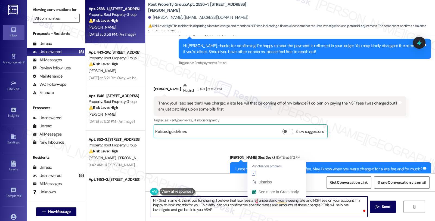
click at [253, 200] on textarea "Hi {{first_name}}, thank you for sharing. I believe that late fees are I unders…" at bounding box center [259, 206] width 216 height 20
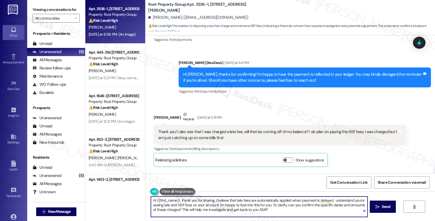
scroll to position [151, 0]
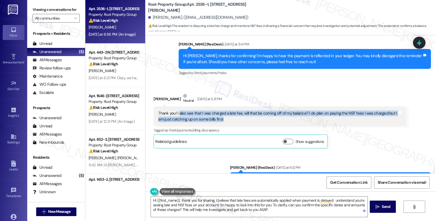
drag, startPoint x: 179, startPoint y: 113, endPoint x: 230, endPoint y: 119, distance: 51.2
click at [230, 119] on div "Thank you! I also see that I was charged a late fee, will that be coming off of…" at bounding box center [277, 116] width 239 height 12
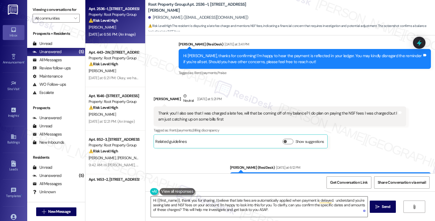
click at [330, 200] on textarea "Hi {{first_name}}, thank you for sharing. I believe that late fees are automati…" at bounding box center [259, 206] width 216 height 20
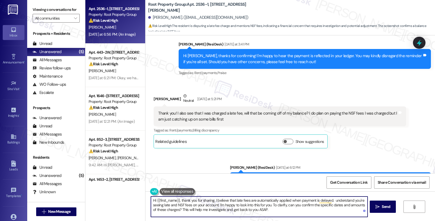
click at [329, 200] on textarea "Hi {{first_name}}, thank you for sharing. I believe that late fees are automati…" at bounding box center [259, 206] width 216 height 20
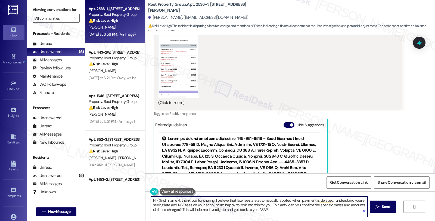
scroll to position [393, 0]
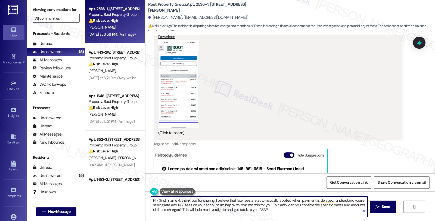
click at [172, 91] on button "Zoom image" at bounding box center [178, 84] width 41 height 88
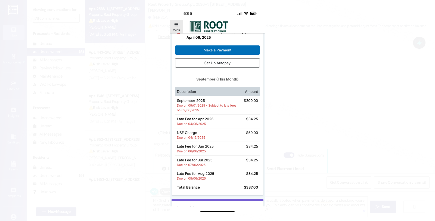
click at [335, 86] on button "Unzoom image" at bounding box center [217, 110] width 435 height 221
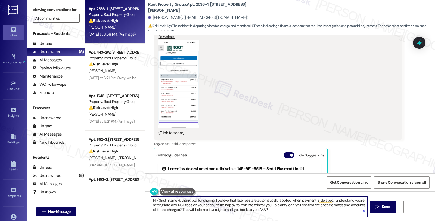
click at [328, 201] on textarea "Hi {{first_name}}, thank you for sharing. I believe that late fees are automati…" at bounding box center [259, 206] width 216 height 20
drag, startPoint x: 194, startPoint y: 204, endPoint x: 204, endPoint y: 204, distance: 10.1
click at [194, 204] on textarea "Hi {{first_name}}, thank you for sharing. I believe that late fees are automati…" at bounding box center [259, 206] width 216 height 20
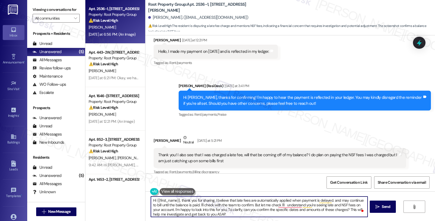
scroll to position [121, 0]
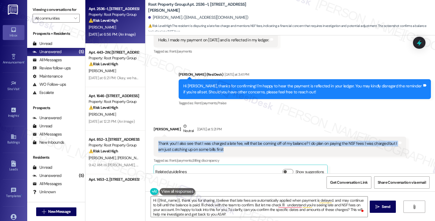
drag, startPoint x: 184, startPoint y: 147, endPoint x: 154, endPoint y: 142, distance: 30.5
click at [158, 142] on div "Thank you! I also see that I was charged a late fee, will that be coming off of…" at bounding box center [278, 147] width 240 height 12
copy div "Thank you! I also see that I was charged a late fee, will that be coming off of…"
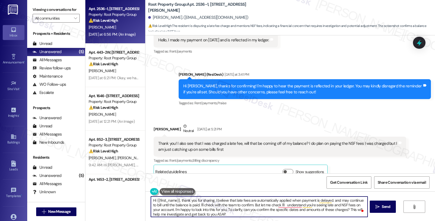
click at [212, 200] on textarea "Hi {{first_name}}, thank you for sharing. I believe that late fees are automati…" at bounding box center [259, 206] width 216 height 20
click at [192, 205] on textarea "Hi {{first_name}}, thank you for sharing. I believe that late fees are automati…" at bounding box center [259, 206] width 216 height 20
paste textarea "understand how stressful it can be catching up on bills.I"
click at [212, 200] on textarea "Hi {{first_name}}, thank you for sharing. I believe that late fees are automati…" at bounding box center [259, 206] width 216 height 20
paste textarea "understand how stressful it can be catching up on bills.I"
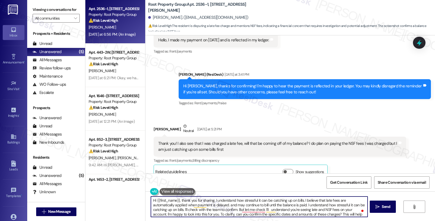
click at [281, 204] on textarea "Hi {{first_name}}, thank you for sharing. I understand how stressful it can be …" at bounding box center [259, 206] width 216 height 20
click at [156, 209] on textarea "Hi {{first_name}}, thank you for sharing. I understand how stressful it can be …" at bounding box center [259, 206] width 216 height 20
drag, startPoint x: 336, startPoint y: 204, endPoint x: 336, endPoint y: 216, distance: 12.0
click at [336, 216] on textarea "Hi {{first_name}}, thank you for sharing. I understand how stressful it can be …" at bounding box center [259, 206] width 216 height 20
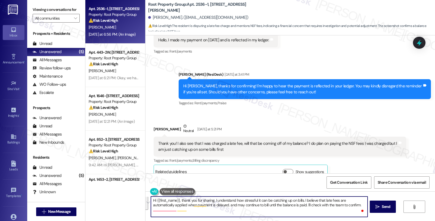
scroll to position [0, 0]
click at [281, 205] on textarea "Hi {{first_name}}, thank you for sharing. I understand how stressful it can be …" at bounding box center [259, 206] width 216 height 20
click at [335, 203] on textarea "Hi {{first_name}}, thank you for sharing. I understand how stressful it can be …" at bounding box center [259, 206] width 216 height 20
click at [364, 204] on textarea "Hi {{first_name}}, thank you for sharing. I understand how stressful it can be …" at bounding box center [259, 206] width 216 height 20
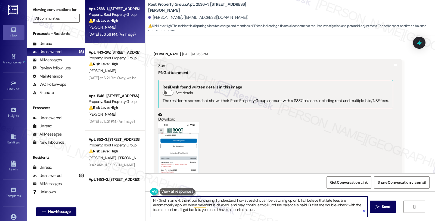
scroll to position [332, 0]
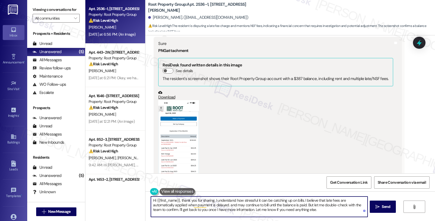
click at [300, 214] on textarea "Hi {{first_name}}, thank you for sharing. I understand how stressful it can be …" at bounding box center [259, 206] width 216 height 20
type textarea "Hi {{first_name}}, thank you for sharing. I understand how stressful it can be …"
click at [382, 207] on span "Send" at bounding box center [386, 207] width 8 height 6
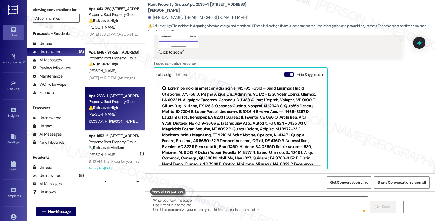
scroll to position [474, 0]
click at [420, 44] on icon at bounding box center [419, 42] width 5 height 7
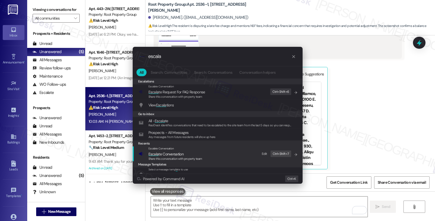
type input "escala"
click at [191, 152] on span "Escala te Conversation" at bounding box center [175, 154] width 54 height 6
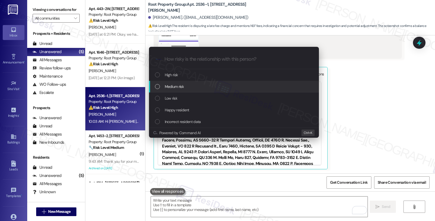
click at [183, 88] on span "Medium risk" at bounding box center [174, 86] width 19 height 6
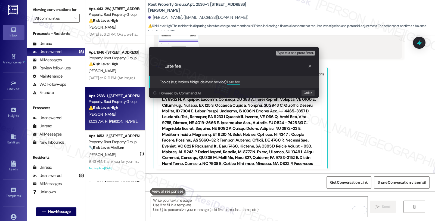
type input "Late fees"
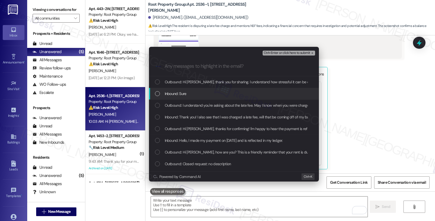
click at [178, 91] on span "Inbound: Sure" at bounding box center [176, 94] width 22 height 6
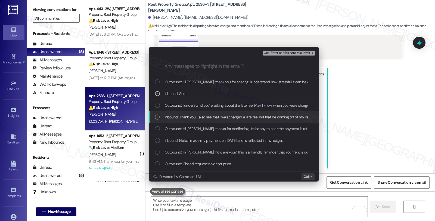
click at [180, 120] on div "Inbound: Thank you! I also see that I was charged a late fee, will that be comi…" at bounding box center [234, 117] width 170 height 12
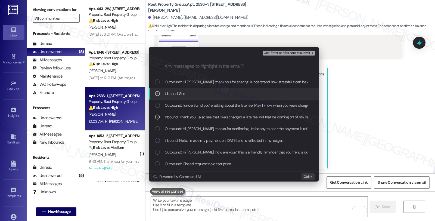
click at [281, 51] on span "Ctrl+Enter or click here to submit" at bounding box center [287, 53] width 46 height 4
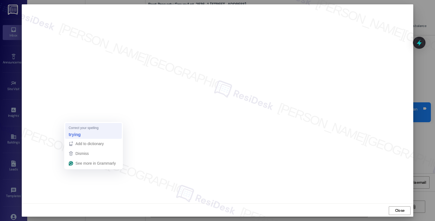
scroll to position [474, 0]
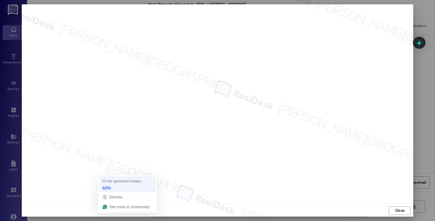
click at [107, 185] on strong "bills" at bounding box center [107, 188] width 9 height 6
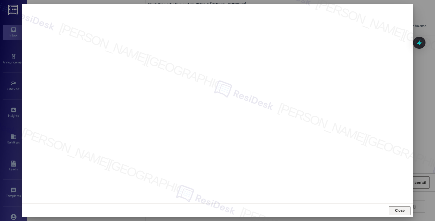
click at [396, 208] on span "Close" at bounding box center [400, 210] width 10 height 6
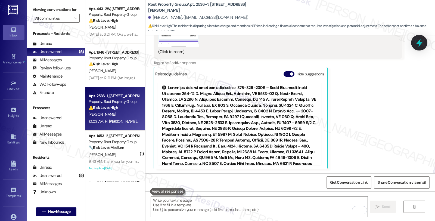
click at [419, 43] on icon at bounding box center [419, 43] width 7 height 8
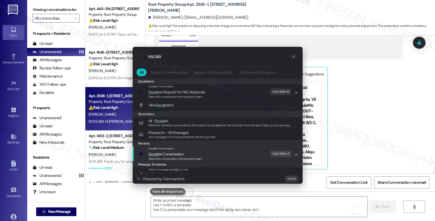
type input "escala"
click at [215, 153] on div "Escalate Conversation Escala te Conversation Share this conversation with prope…" at bounding box center [218, 153] width 159 height 15
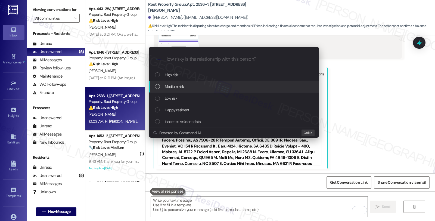
click at [170, 85] on span "Medium risk" at bounding box center [174, 86] width 19 height 6
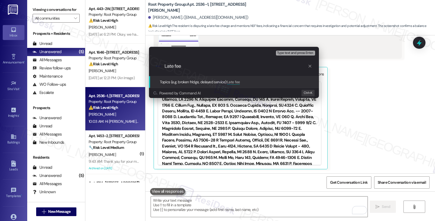
type input "Late fees"
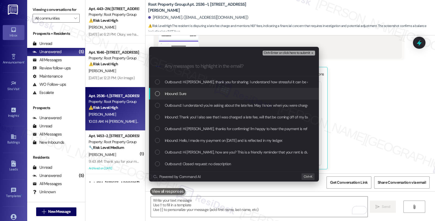
click at [173, 93] on span "Inbound: Sure" at bounding box center [176, 94] width 22 height 6
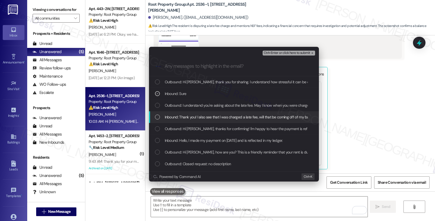
click at [175, 113] on div "Inbound: Thank you! I also see that I was charged a late fee, will that be comi…" at bounding box center [234, 117] width 170 height 12
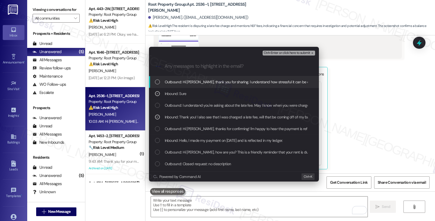
click at [294, 53] on span "Ctrl+Enter or click here to submit" at bounding box center [287, 53] width 46 height 4
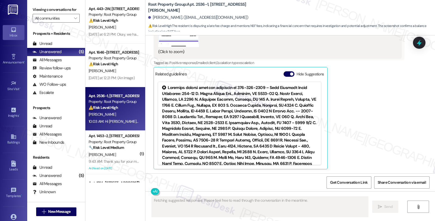
scroll to position [79, 0]
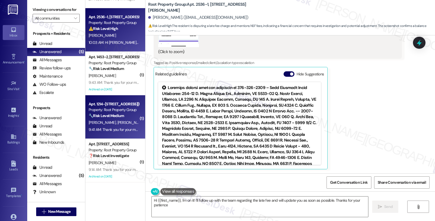
type textarea "Hi {{first_name}}, I'm on it! I'll follow up with the team regarding the late f…"
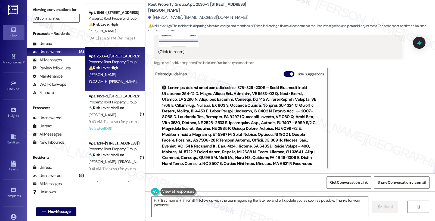
scroll to position [0, 0]
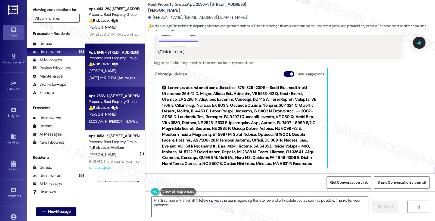
click at [128, 63] on div "⚠️ Risk Level: High The initial outbound message is a rent reminder. The reside…" at bounding box center [114, 64] width 50 height 6
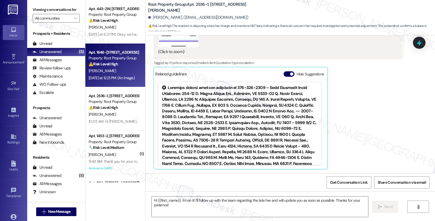
type textarea "Fetching suggested responses. Please feel free to read through the conversation…"
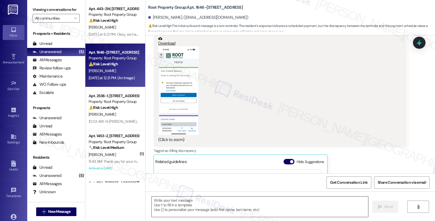
scroll to position [362, 0]
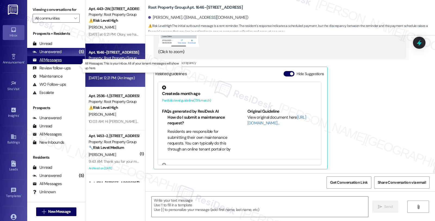
click at [52, 63] on div "All Messages" at bounding box center [47, 60] width 29 height 6
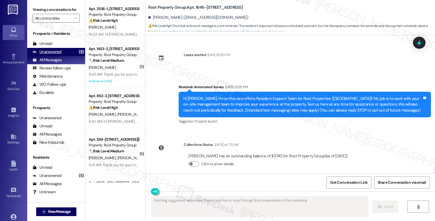
scroll to position [361, 0]
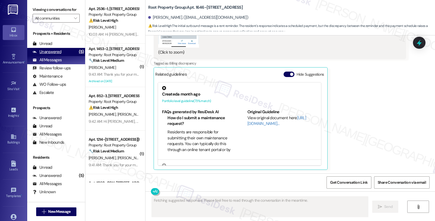
type textarea "Fetching suggested responses. Please feel free to read through the conversation…"
click at [55, 55] on div "Unanswered" at bounding box center [47, 52] width 29 height 6
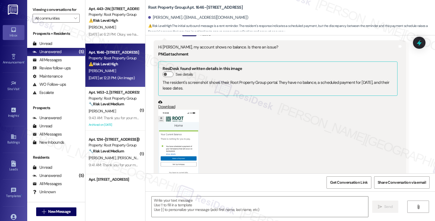
scroll to position [210, 0]
click at [165, 134] on button "Zoom image" at bounding box center [178, 154] width 41 height 89
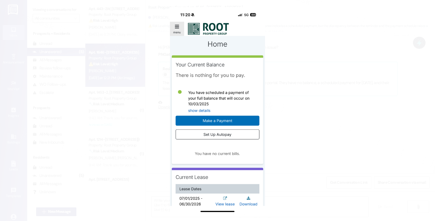
click at [297, 127] on button "Unzoom image" at bounding box center [217, 110] width 435 height 221
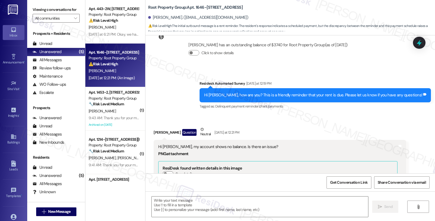
scroll to position [180, 0]
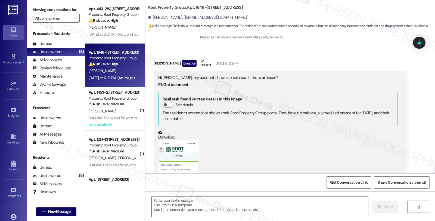
click at [154, 18] on div "Michael Hutchinson. (hutchin6@gmail.com)" at bounding box center [198, 18] width 100 height 6
copy div "Michael"
click at [164, 209] on textarea at bounding box center [260, 206] width 216 height 20
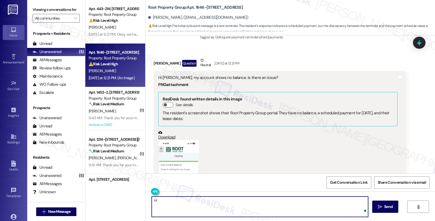
paste textarea "Michael"
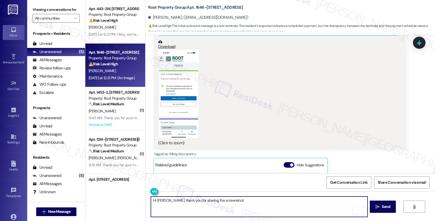
click at [172, 110] on button "Zoom image" at bounding box center [178, 93] width 41 height 89
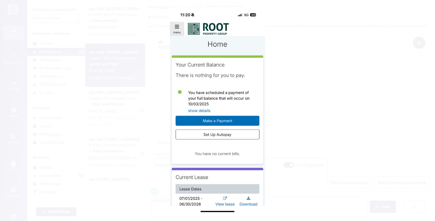
click at [308, 145] on button "Unzoom image" at bounding box center [217, 110] width 435 height 221
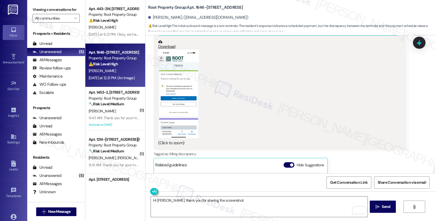
scroll to position [210, 0]
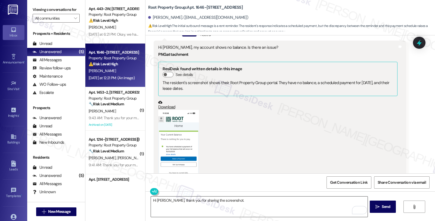
click at [238, 200] on textarea "Hi Michael, thank you for sharing the screenshot." at bounding box center [259, 206] width 216 height 20
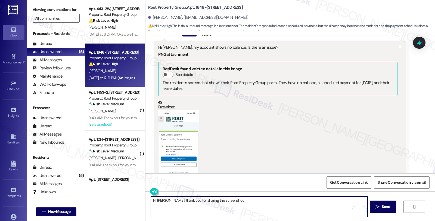
paste textarea "Please consider the message as a courteous reminder because we do not want any …"
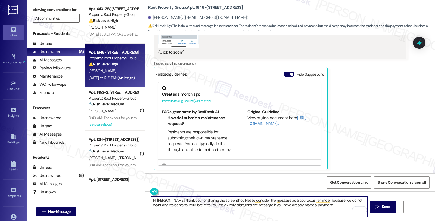
scroll to position [362, 0]
click at [220, 213] on textarea "Hi Michael, thank you for sharing the screenshot. Please consider the message a…" at bounding box center [259, 206] width 216 height 20
click at [333, 207] on textarea "Hi Michael, thank you for sharing the screenshot. Please consider the message a…" at bounding box center [259, 206] width 216 height 20
paste textarea "Should you have other concerns, please feel free to reach out. Have a great day!"
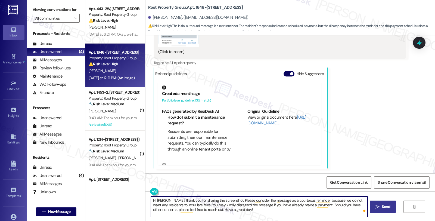
type textarea "Hi Michael, thank you for sharing the screenshot. Please consider the message a…"
click at [387, 207] on span "Send" at bounding box center [386, 207] width 8 height 6
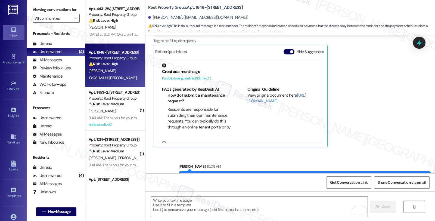
scroll to position [411, 0]
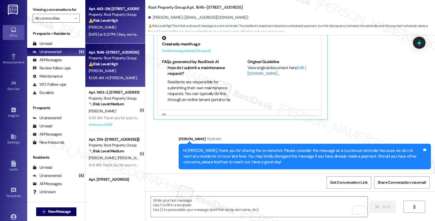
click at [117, 22] on div "⚠️ Risk Level: High The resident is disputing the amount due before move-in, cl…" at bounding box center [114, 21] width 50 height 6
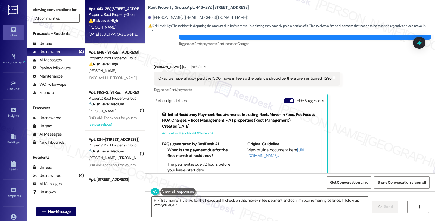
scroll to position [616, 0]
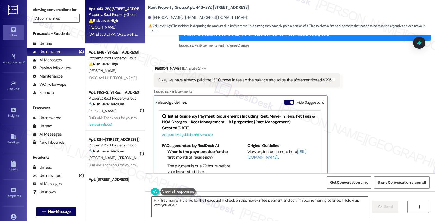
click at [426, 110] on div "Received via SMS Owen Erickson Yesterday at 6:21 PM Okay, we have already paid …" at bounding box center [290, 127] width 290 height 148
click at [376, 157] on div "Received via SMS Owen Erickson Yesterday at 6:21 PM Okay, we have already paid …" at bounding box center [290, 127] width 290 height 148
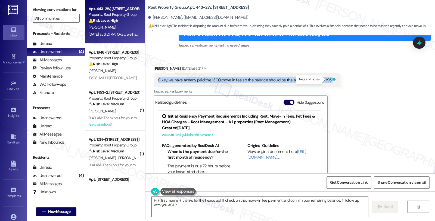
drag, startPoint x: 154, startPoint y: 80, endPoint x: 327, endPoint y: 80, distance: 172.9
click at [327, 80] on div "Okay, we have already paid the 1300 move in fee so the balance should be the af…" at bounding box center [247, 80] width 187 height 14
copy div "Okay, we have already paid the 1300 move in fee so the balance should be the af…"
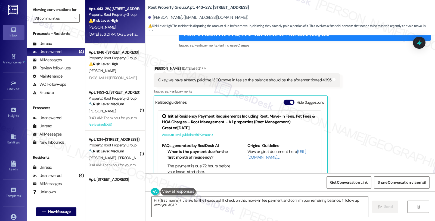
click at [376, 115] on div "Received via SMS Owen Erickson Yesterday at 6:21 PM Okay, we have already paid …" at bounding box center [290, 127] width 290 height 148
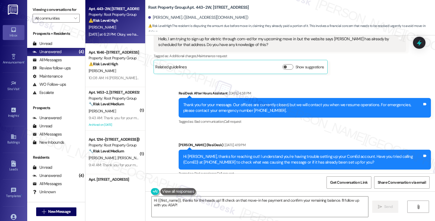
scroll to position [0, 0]
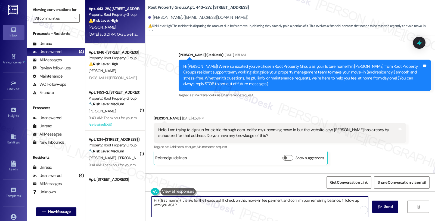
drag, startPoint x: 156, startPoint y: 205, endPoint x: 200, endPoint y: 206, distance: 44.1
click at [200, 206] on textarea "Hi {{first_name}}, thanks for the heads up! I'll check on that move-in fee paym…" at bounding box center [260, 206] width 216 height 20
type textarea "Hi {{first_name}}, thanks for the heads up! I'll check on that move-in fee paym…"
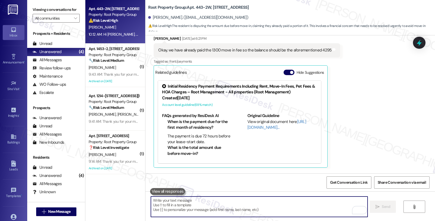
scroll to position [720, 0]
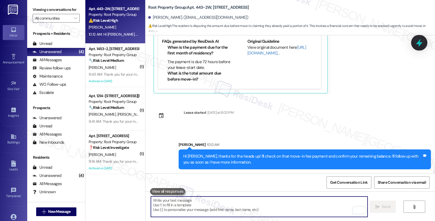
click at [417, 47] on div at bounding box center [419, 42] width 16 height 15
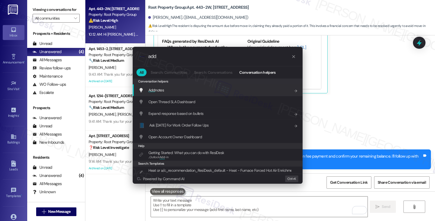
type input "add"
click at [231, 86] on div "Add notes Add shortcut" at bounding box center [218, 90] width 170 height 12
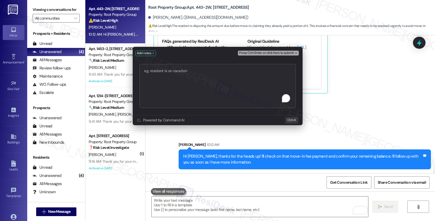
click at [193, 89] on textarea "To enrich screen reader interactions, please activate Accessibility in Grammarl…" at bounding box center [217, 86] width 156 height 44
type textarea "https://residesk.slack.com/archives/C0951TF2A4R/p1756995113037059?thread_ts=175…"
click at [269, 50] on div "Press Ctrl+Enter or click here to submit" at bounding box center [269, 53] width 62 height 8
click at [270, 53] on span "Press Ctrl+Enter or click here to submit" at bounding box center [266, 53] width 55 height 4
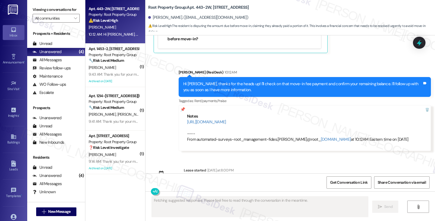
scroll to position [774, 0]
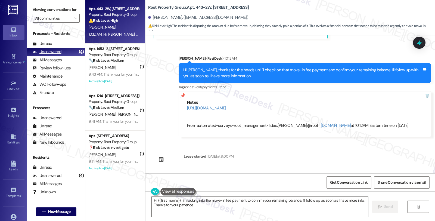
type textarea "Hi {{first_name}}, I'm looking into the move-in fee payment to confirm your rem…"
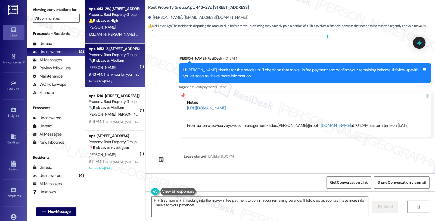
click at [117, 68] on div "[PERSON_NAME]" at bounding box center [113, 67] width 51 height 7
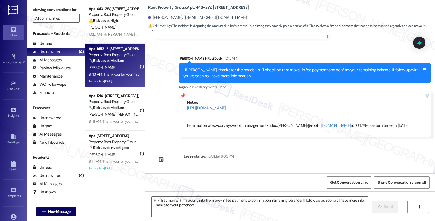
type textarea "Fetching suggested responses. Please feel free to read through the conversation…"
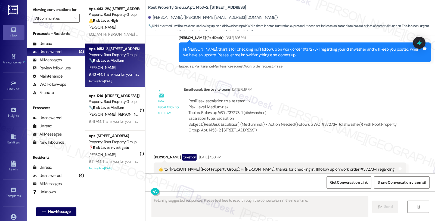
scroll to position [530, 0]
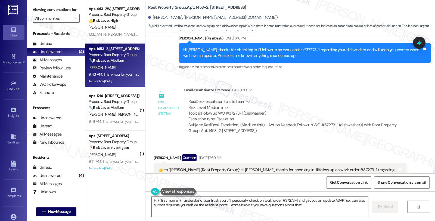
type textarea "Hi {{first_name}}, I understand your frustration. I'll personally check on work…"
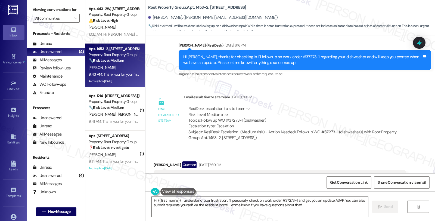
scroll to position [521, 0]
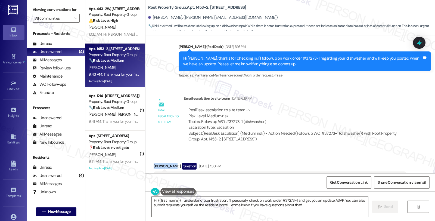
drag, startPoint x: 150, startPoint y: 160, endPoint x: 168, endPoint y: 160, distance: 17.7
click at [168, 163] on div "[PERSON_NAME] Question [DATE] 7:30 PM" at bounding box center [280, 167] width 252 height 9
copy div "[PERSON_NAME]"
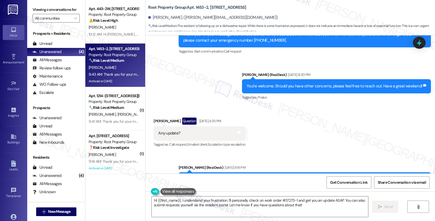
scroll to position [340, 0]
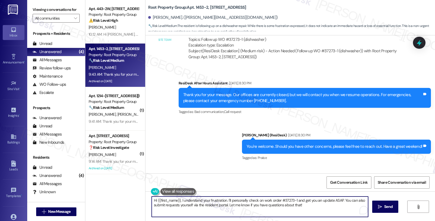
drag, startPoint x: 224, startPoint y: 200, endPoint x: 311, endPoint y: 210, distance: 87.9
click at [311, 210] on textarea "Hi {{first_name}}, I understand your frustration. I'll personally check on work…" at bounding box center [260, 206] width 216 height 20
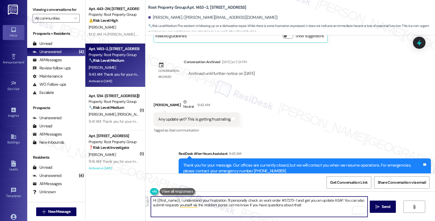
scroll to position [703, 0]
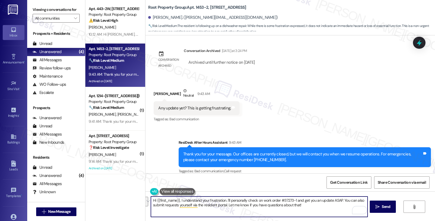
click at [238, 207] on textarea "Hi {{first_name}}, I understand your frustration. I'll personally check on work…" at bounding box center [259, 206] width 216 height 20
drag, startPoint x: 224, startPoint y: 200, endPoint x: 305, endPoint y: 205, distance: 80.6
click at [305, 205] on textarea "Hi {{first_name}}, I understand your frustration. I'll personally check on work…" at bounding box center [259, 206] width 216 height 20
click at [330, 202] on textarea "Hi {{first_name}}, I understand your frustration. A follow-up has been made, an…" at bounding box center [259, 206] width 216 height 20
type textarea "Hi {{first_name}}, I understand your frustration. A follow-up has been made, an…"
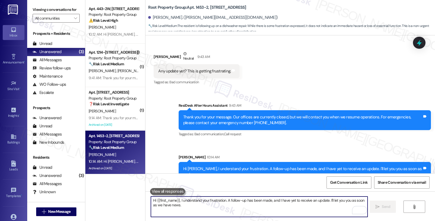
scroll to position [740, 0]
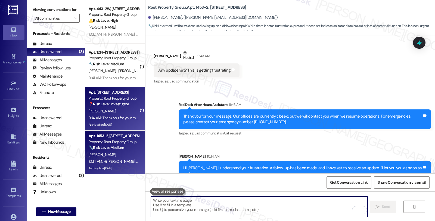
click at [120, 111] on div "[PERSON_NAME]" at bounding box center [113, 111] width 51 height 7
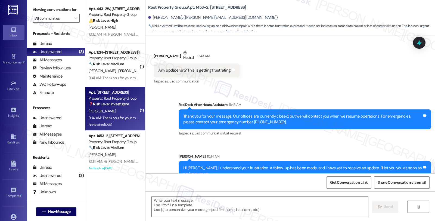
type textarea "Fetching suggested responses. Please feel free to read through the conversation…"
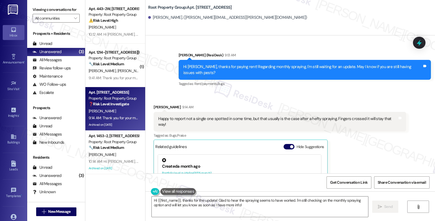
scroll to position [2918, 0]
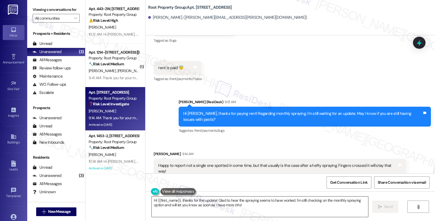
click at [152, 200] on textarea "Hi {{first_name}}, thanks for the update! Glad to hear the spraying seems to ha…" at bounding box center [260, 206] width 216 height 20
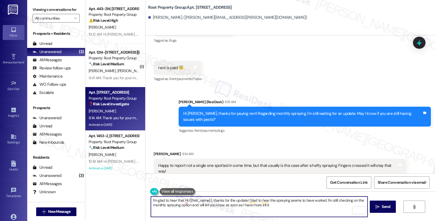
click at [265, 200] on textarea "I'm glad to hear that Hi {{first_name}}, thanks for the update! Glad to hear th…" at bounding box center [259, 206] width 216 height 20
drag, startPoint x: 238, startPoint y: 200, endPoint x: 262, endPoint y: 209, distance: 25.4
click at [262, 209] on textarea "I'm glad to hear that the spraying seems to have worked. I'm still checking on …" at bounding box center [259, 206] width 216 height 20
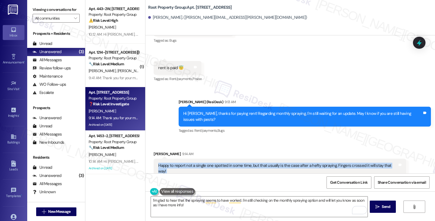
drag, startPoint x: 153, startPoint y: 142, endPoint x: 402, endPoint y: 142, distance: 249.1
click at [402, 147] on div "Received via SMS [PERSON_NAME] 9:14 AM Happy to report not a single one spotted…" at bounding box center [280, 220] width 260 height 146
copy div "Happy to report not a single one spotted in some time, but that usually is the …"
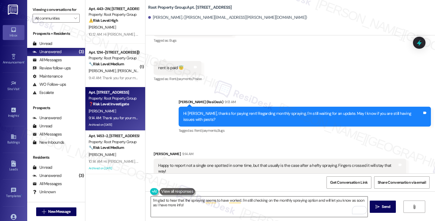
click at [222, 208] on textarea "I'm glad to hear that the spraying seems to have worked. I'm still checking on …" at bounding box center [259, 206] width 216 height 20
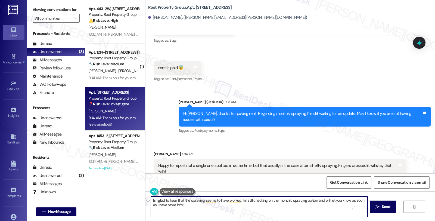
paste textarea "That’s awesome news! 🤞 Really hoping it stays that way for you. Please don’t he…"
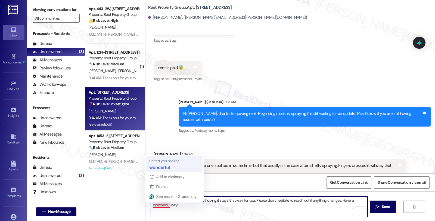
type textarea "That’s awesome news! 🤞 Really hoping it stays that way for you. Please don’t he…"
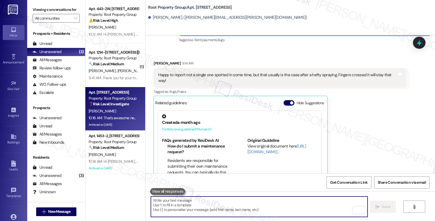
scroll to position [3098, 0]
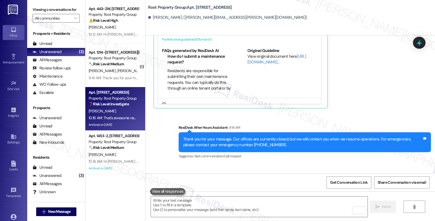
click at [369, 66] on div "[PERSON_NAME] 9:14 AM Happy to report not a single one spotted in some time, bu…" at bounding box center [280, 40] width 252 height 138
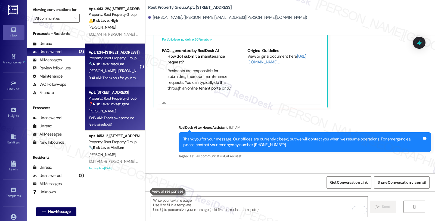
click at [126, 67] on div "Apt. 1214-204, [STREET_ADDRESS][PERSON_NAME] Property: Root Property Group 🔧 Ri…" at bounding box center [113, 58] width 51 height 18
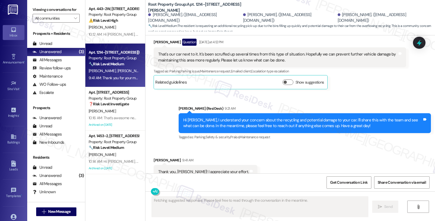
scroll to position [727, 0]
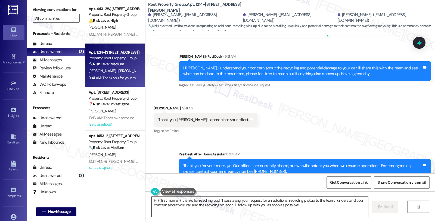
click at [152, 199] on textarea "Hi {{first_name}}, thanks for reaching out! I'll pass along your request for an…" at bounding box center [260, 206] width 216 height 20
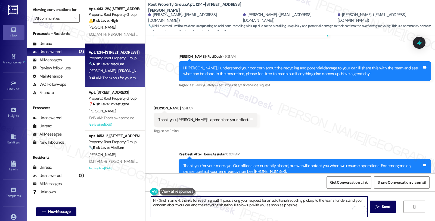
click at [156, 105] on div "[PERSON_NAME] 9:41 AM" at bounding box center [206, 109] width 104 height 8
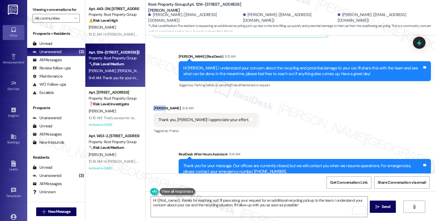
click at [156, 105] on div "[PERSON_NAME] 9:41 AM" at bounding box center [206, 109] width 104 height 8
copy div "[PERSON_NAME]"
click at [151, 200] on textarea "Hi {{first_name}}, thanks for reaching out! I'll pass along your request for an…" at bounding box center [259, 206] width 216 height 20
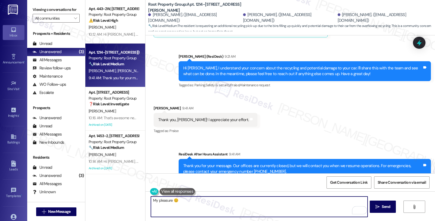
click at [188, 202] on textarea "My pleasure 😊" at bounding box center [259, 206] width 216 height 20
drag, startPoint x: 175, startPoint y: 201, endPoint x: 250, endPoint y: 202, distance: 74.8
click at [250, 202] on textarea "My pleasure 😊 Have a wonderdukld" at bounding box center [259, 206] width 216 height 20
type textarea "My pleasure 😊"
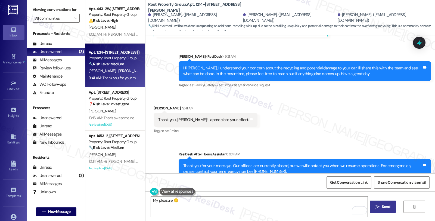
click at [387, 205] on span "Send" at bounding box center [386, 207] width 8 height 6
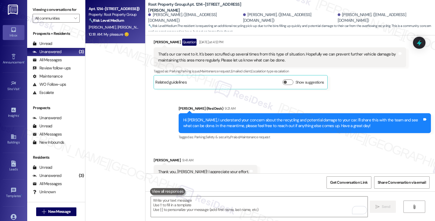
scroll to position [765, 0]
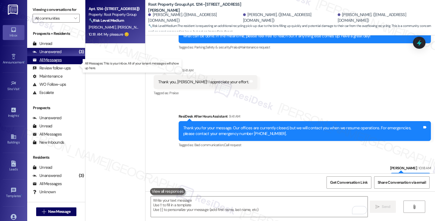
click at [58, 63] on div "All Messages" at bounding box center [47, 60] width 29 height 6
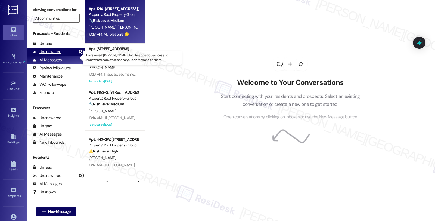
click at [60, 55] on div "Unanswered" at bounding box center [47, 52] width 29 height 6
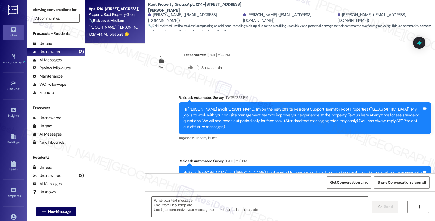
scroll to position [675, 0]
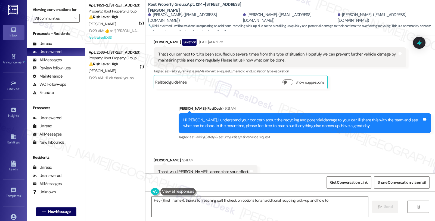
type textarea "Hey {{first_name}}, thanks for reaching out! I'll check on options for an addit…"
